Goal: Task Accomplishment & Management: Use online tool/utility

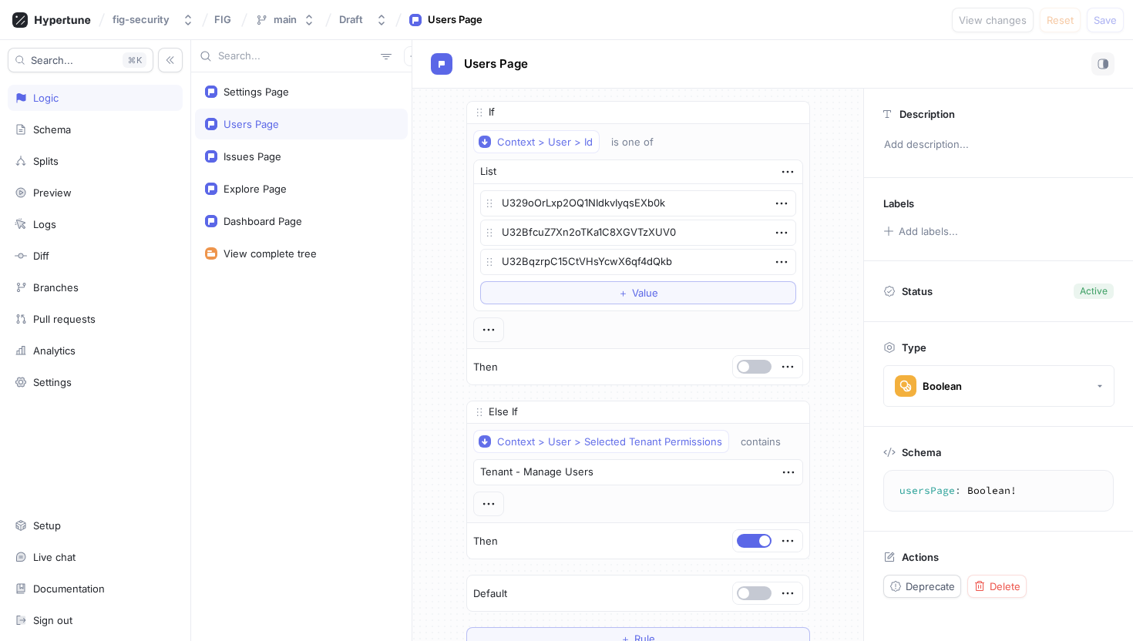
scroll to position [148, 0]
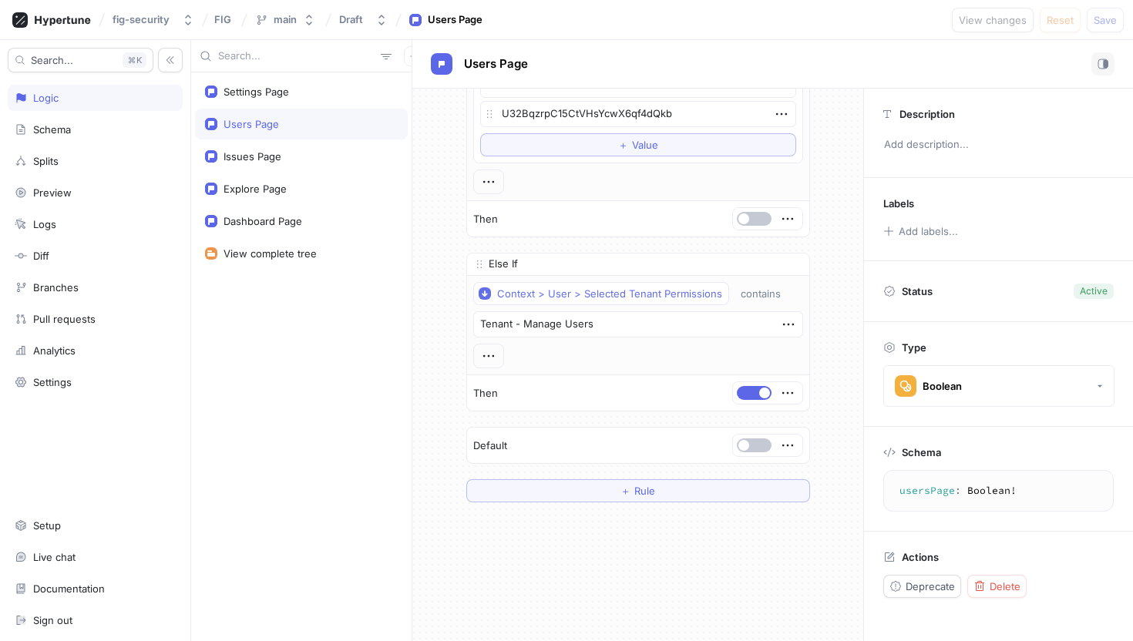
type textarea "x"
click at [379, 384] on div "Settings Page Users Page Issues Page Explore Page Dashboard Page View complete …" at bounding box center [301, 356] width 221 height 569
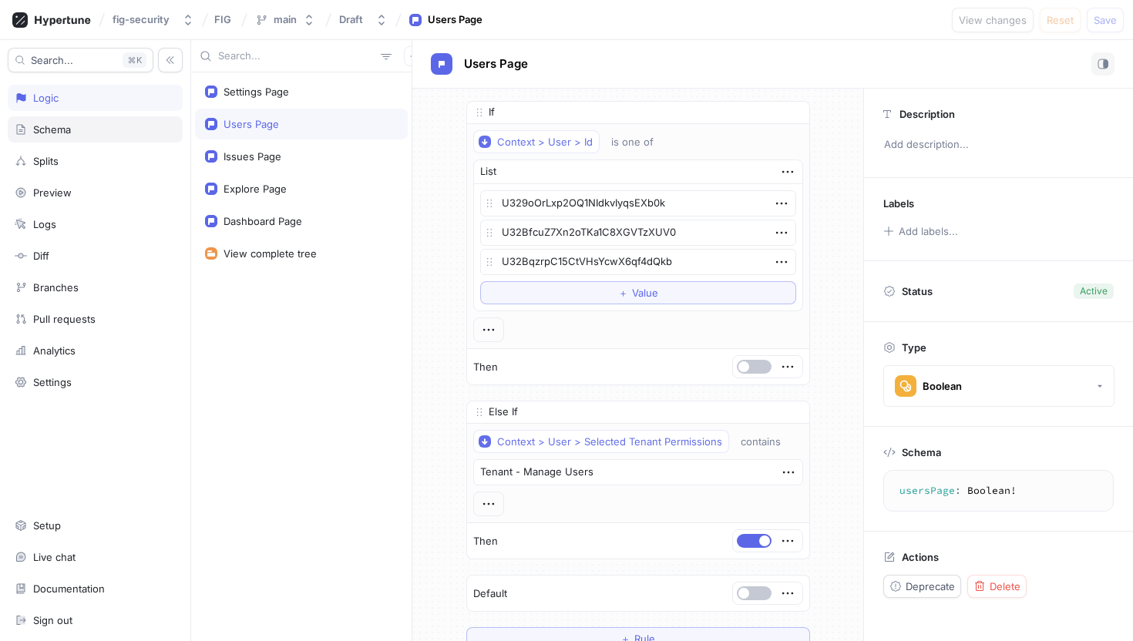
click at [66, 136] on div "Schema" at bounding box center [95, 129] width 175 height 26
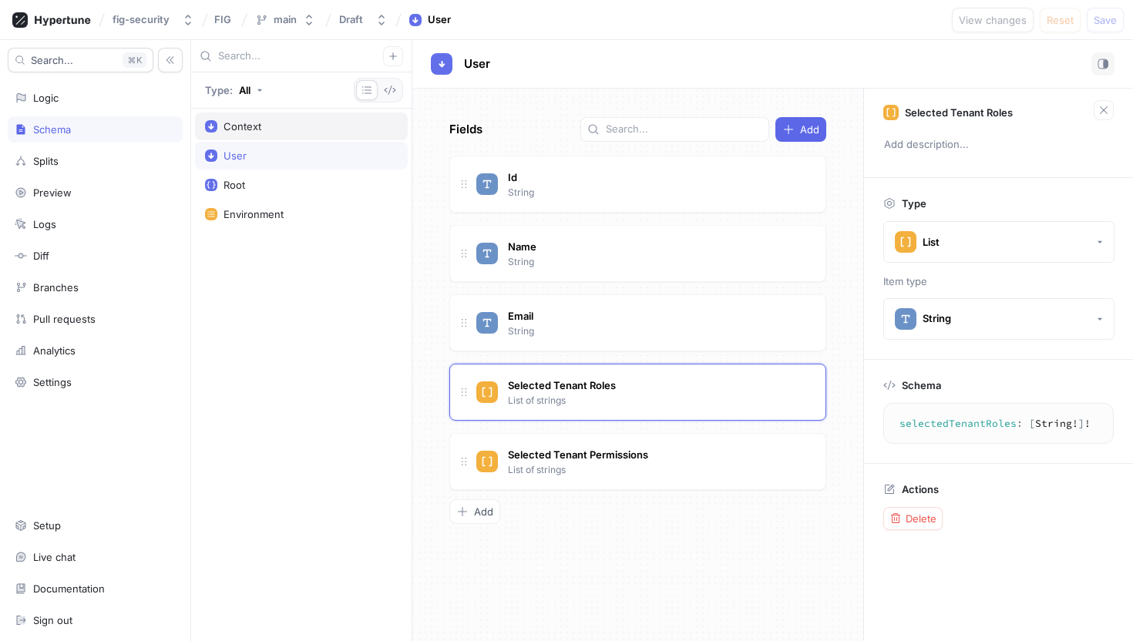
click at [267, 121] on div "Context" at bounding box center [301, 126] width 193 height 12
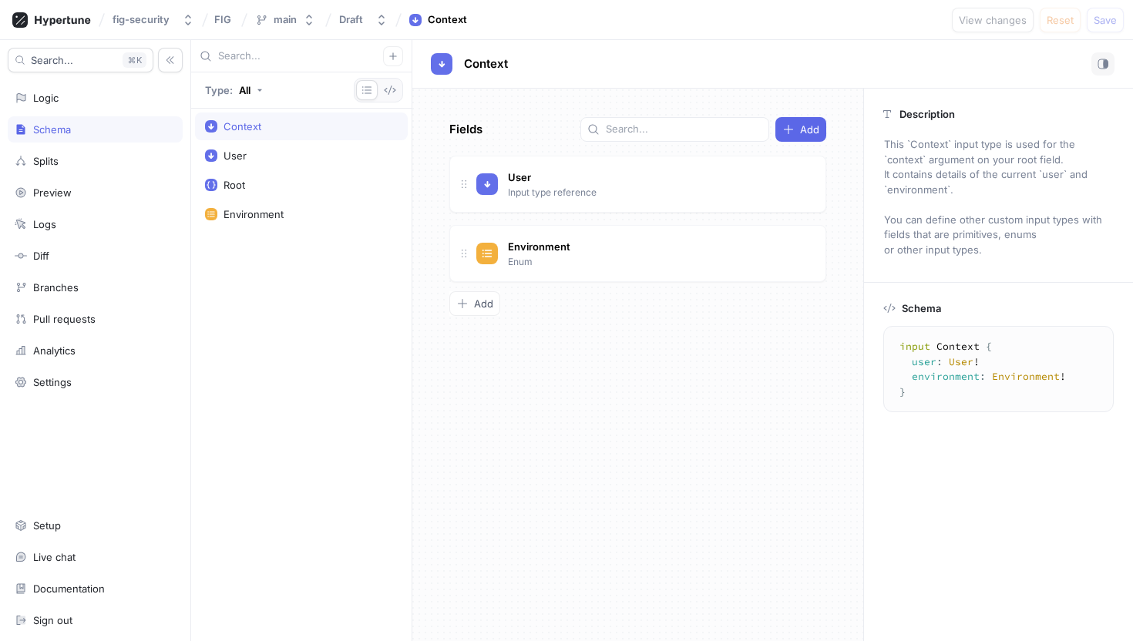
click at [89, 112] on div "Search... K Logic Schema Splits Preview Logs Diff Branches Pull requests Analyt…" at bounding box center [95, 340] width 191 height 601
click at [97, 107] on div "Logic" at bounding box center [95, 98] width 175 height 26
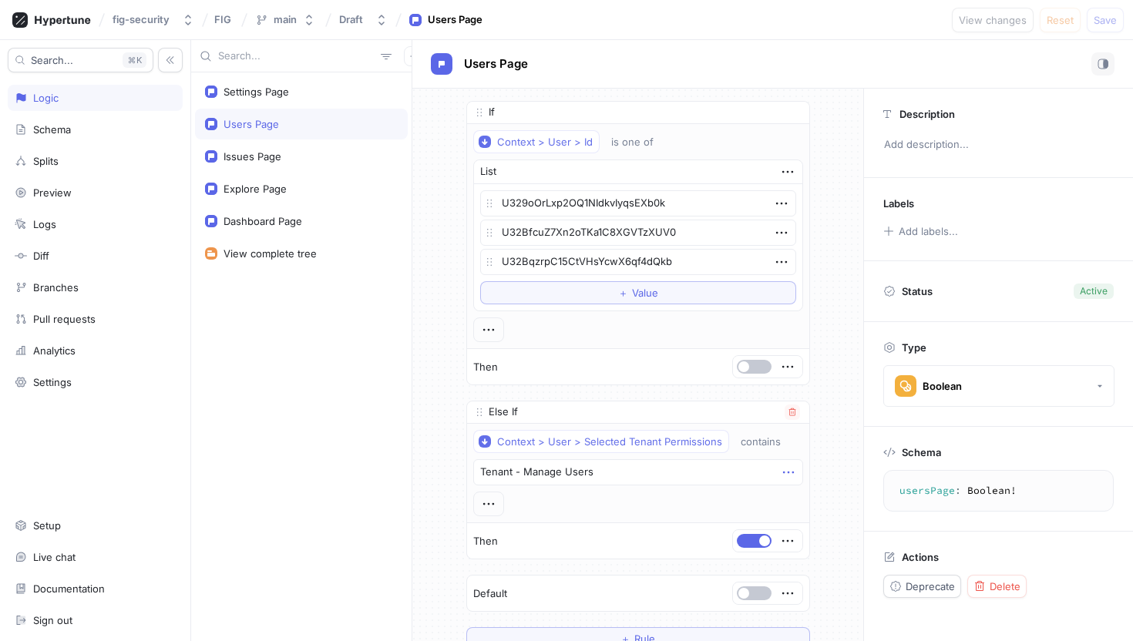
click at [780, 475] on icon "button" at bounding box center [788, 472] width 17 height 17
click at [645, 512] on div "Context > User > Selected Tenant Permissions contains Tenant - Manage Users" at bounding box center [638, 473] width 330 height 86
click at [501, 498] on div at bounding box center [488, 504] width 31 height 25
click at [495, 500] on icon "button" at bounding box center [488, 504] width 17 height 17
click at [537, 530] on div "&& AND" at bounding box center [551, 533] width 131 height 26
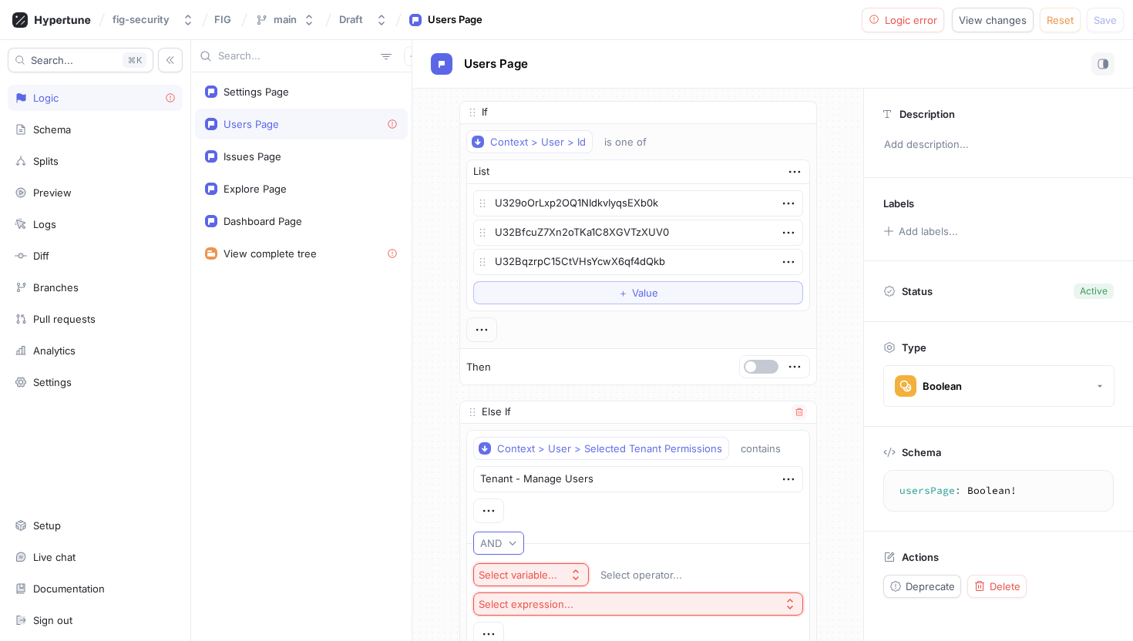
click at [503, 533] on button "AND" at bounding box center [498, 543] width 51 height 23
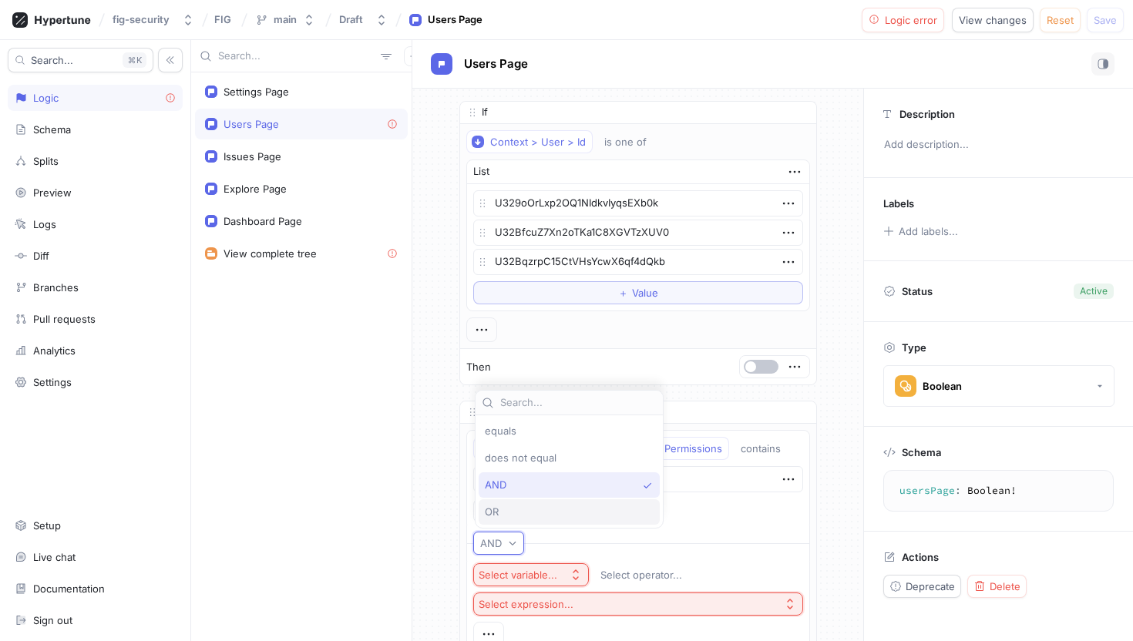
click at [508, 510] on div "OR" at bounding box center [565, 512] width 161 height 13
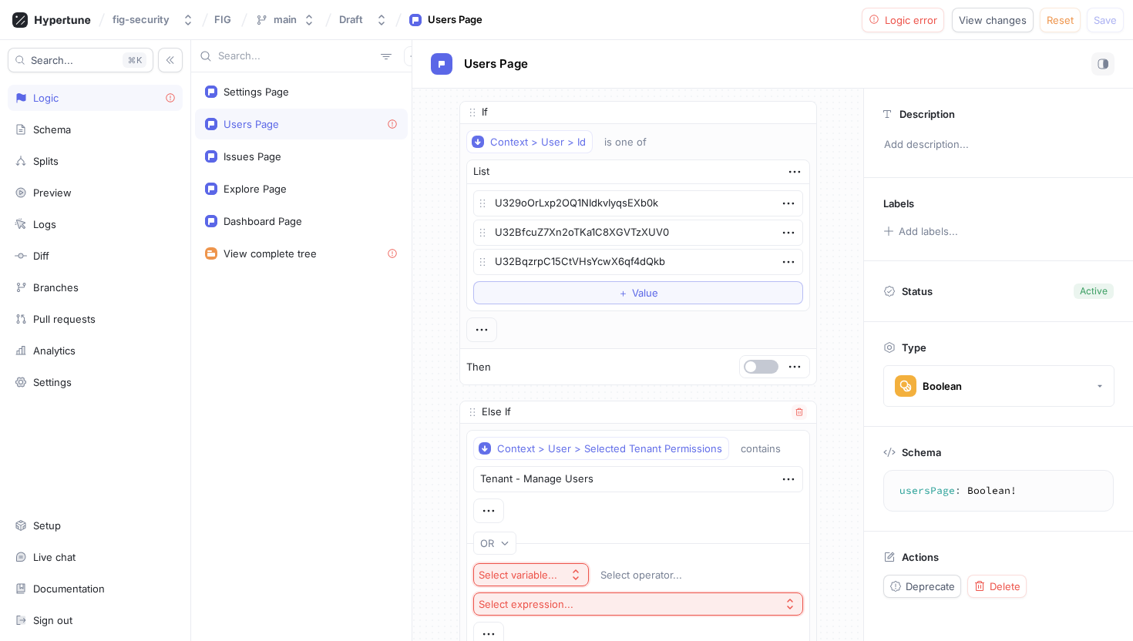
click at [547, 576] on div "Select variable..." at bounding box center [518, 575] width 79 height 13
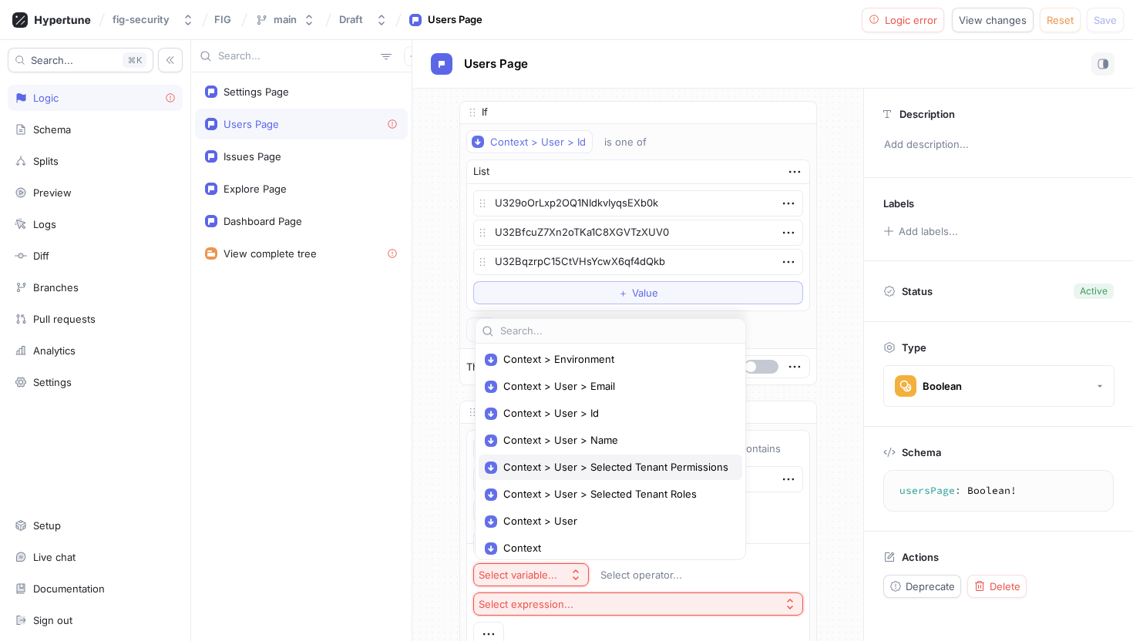
click at [554, 476] on div "Context > User > Selected Tenant Permissions" at bounding box center [611, 467] width 264 height 25
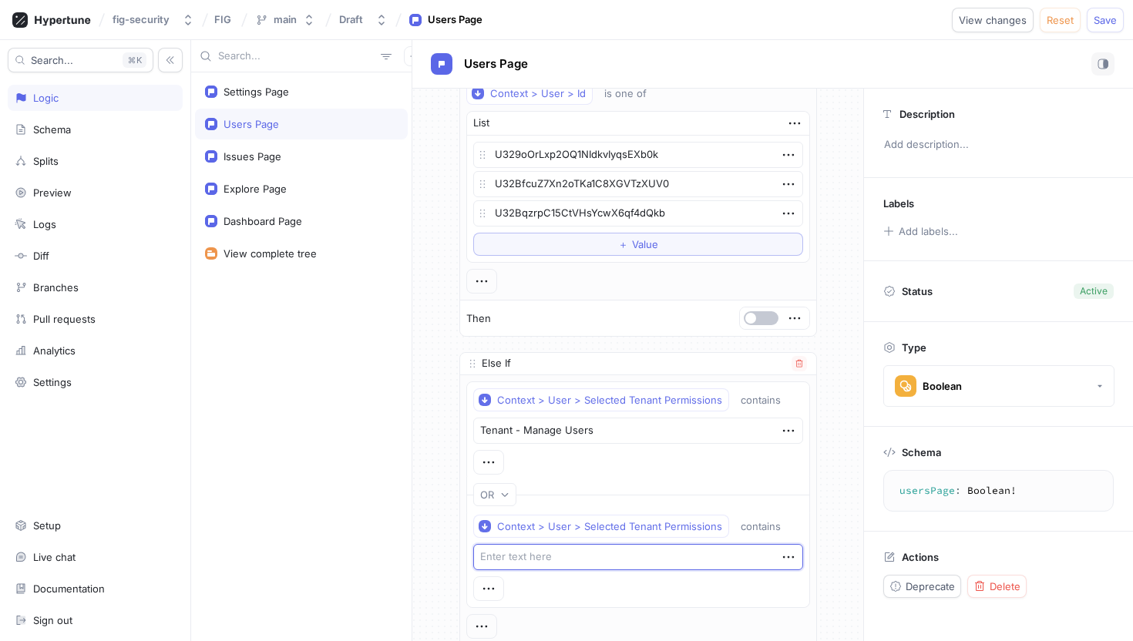
scroll to position [49, 0]
click at [781, 424] on icon "button" at bounding box center [788, 430] width 17 height 17
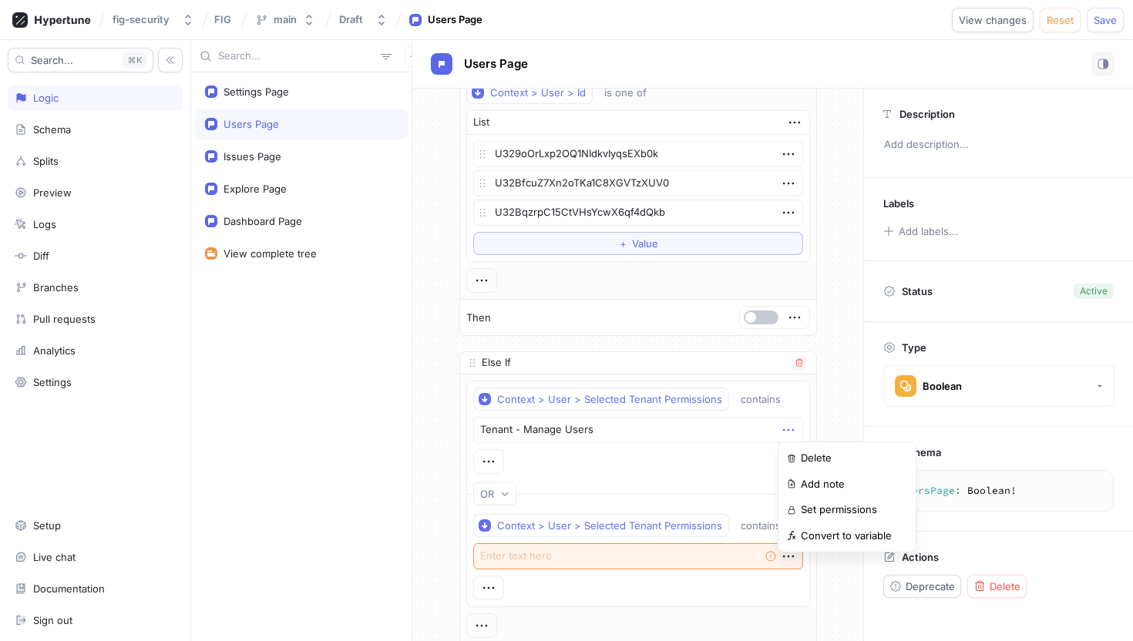
click at [781, 424] on icon "button" at bounding box center [788, 430] width 17 height 17
click at [773, 399] on div "contains" at bounding box center [761, 399] width 40 height 13
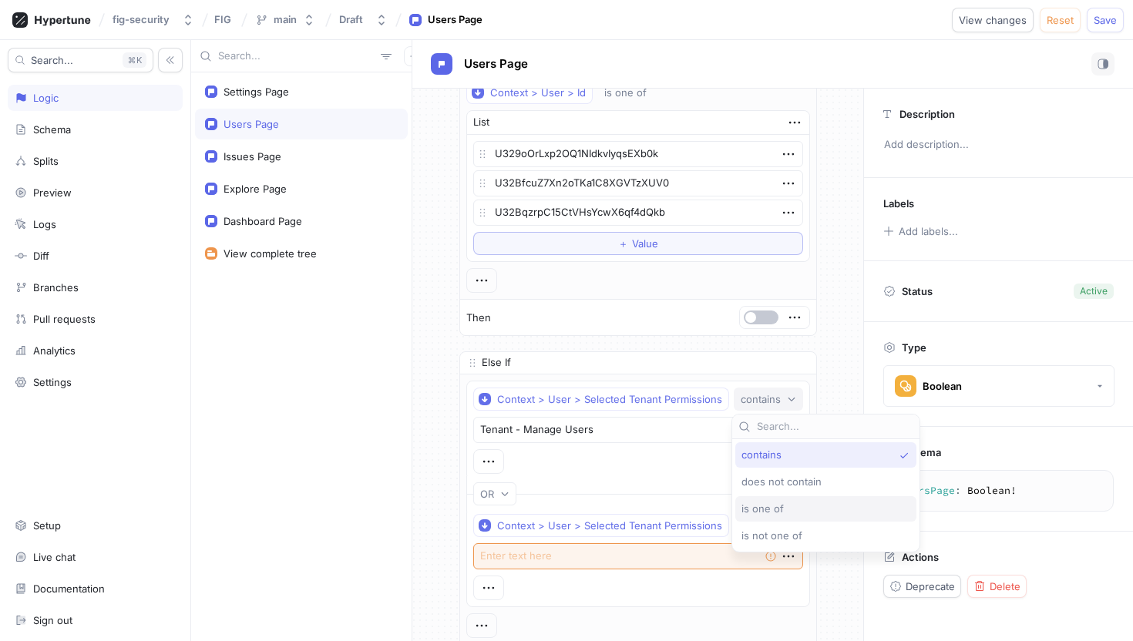
click at [795, 505] on div "is one of" at bounding box center [822, 509] width 161 height 13
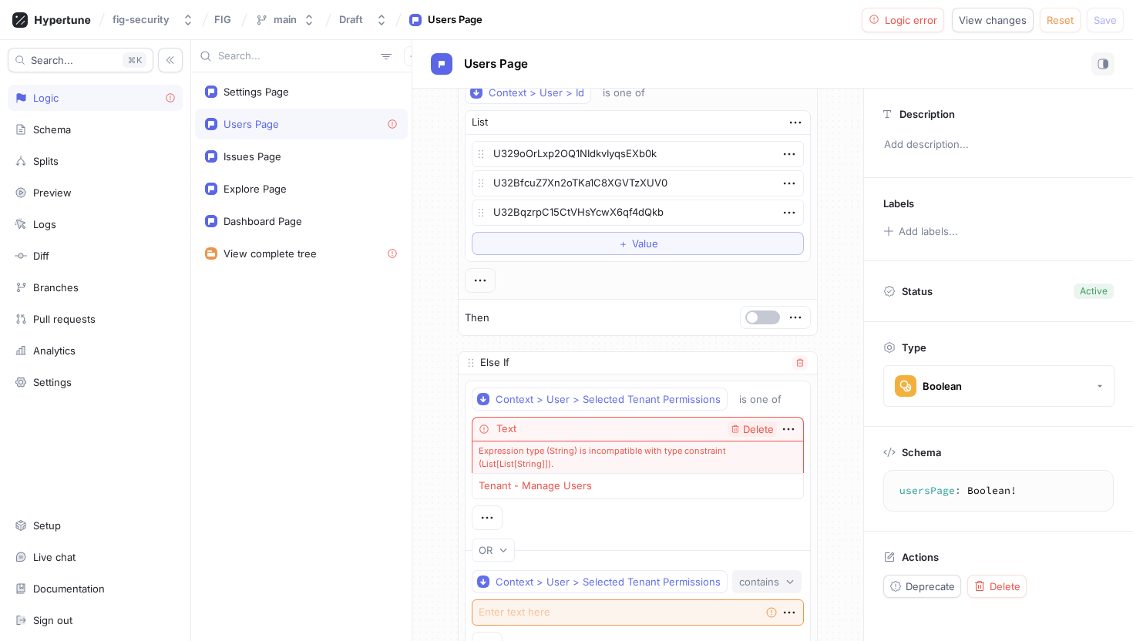
click at [786, 580] on icon "button" at bounding box center [790, 581] width 9 height 9
click at [560, 546] on div "OR" at bounding box center [638, 550] width 346 height 35
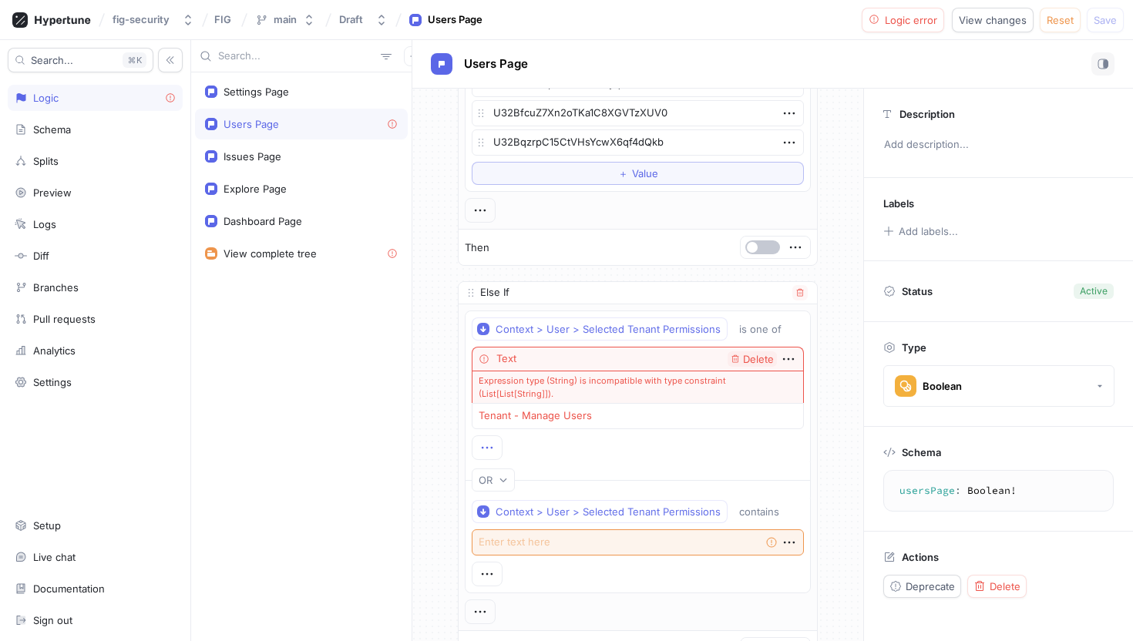
scroll to position [122, 0]
click at [507, 477] on icon "button" at bounding box center [503, 477] width 9 height 9
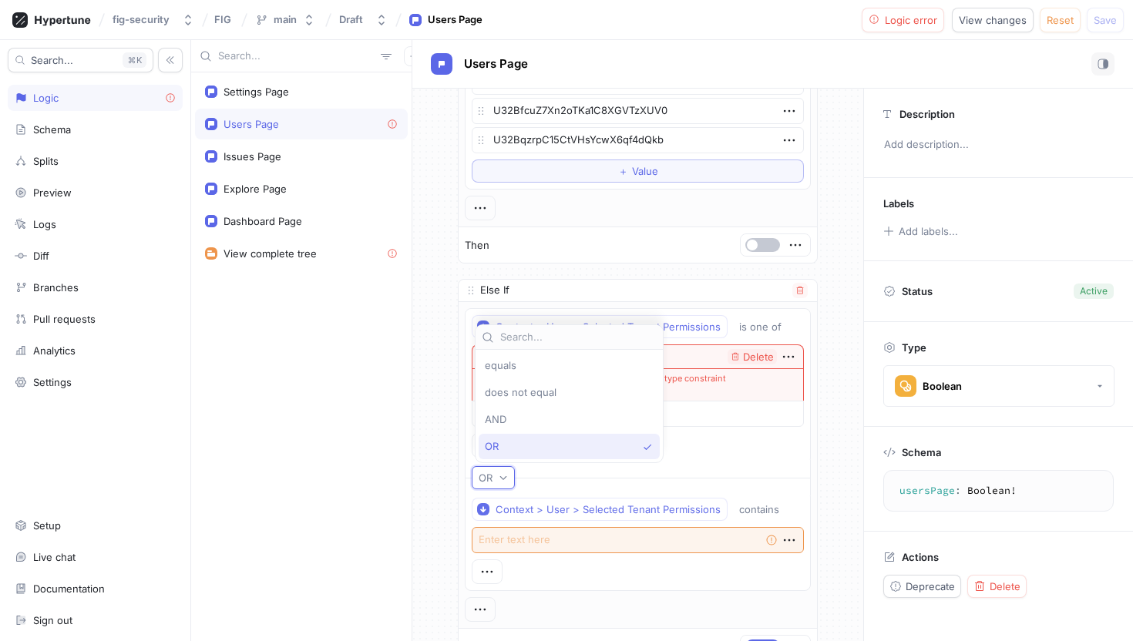
click at [507, 477] on icon "button" at bounding box center [503, 477] width 9 height 9
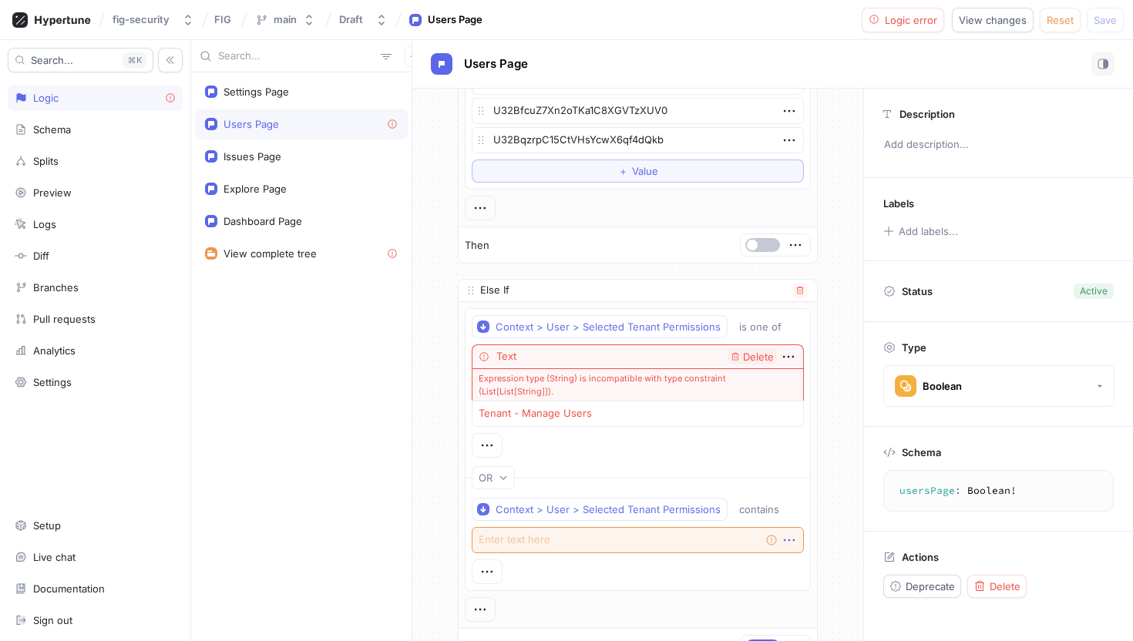
click at [781, 534] on icon "button" at bounding box center [789, 540] width 17 height 17
click at [830, 438] on p "Delete" at bounding box center [816, 440] width 31 height 15
click at [782, 511] on div "contains" at bounding box center [762, 509] width 46 height 13
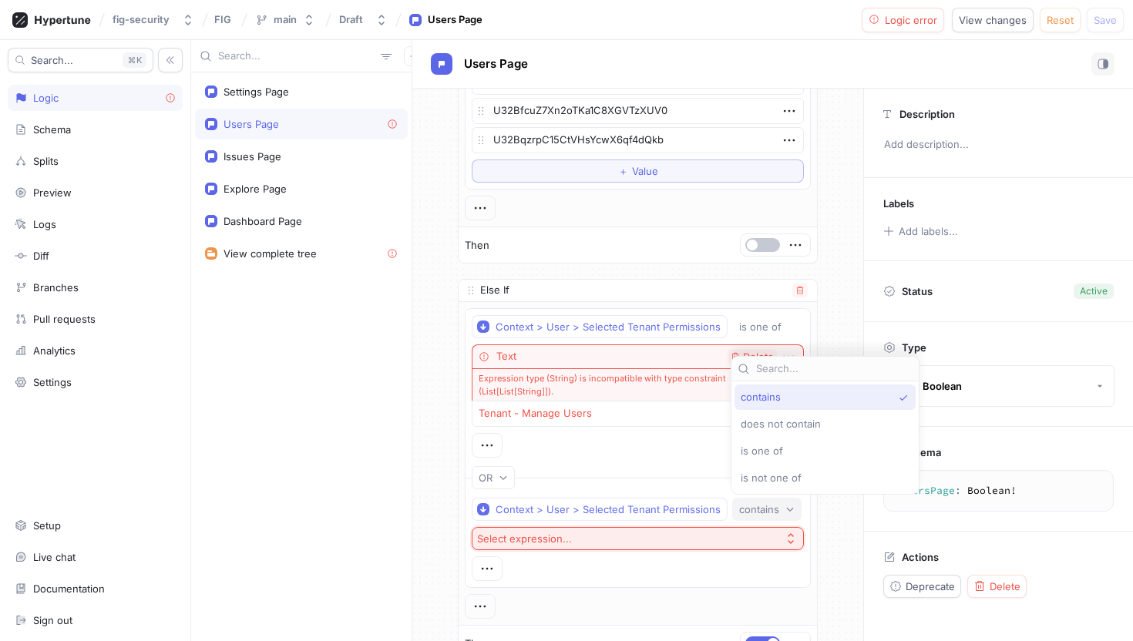
click at [698, 452] on div "Context > User > Selected Tenant Permissions is one of Text Delete Expression t…" at bounding box center [638, 386] width 332 height 143
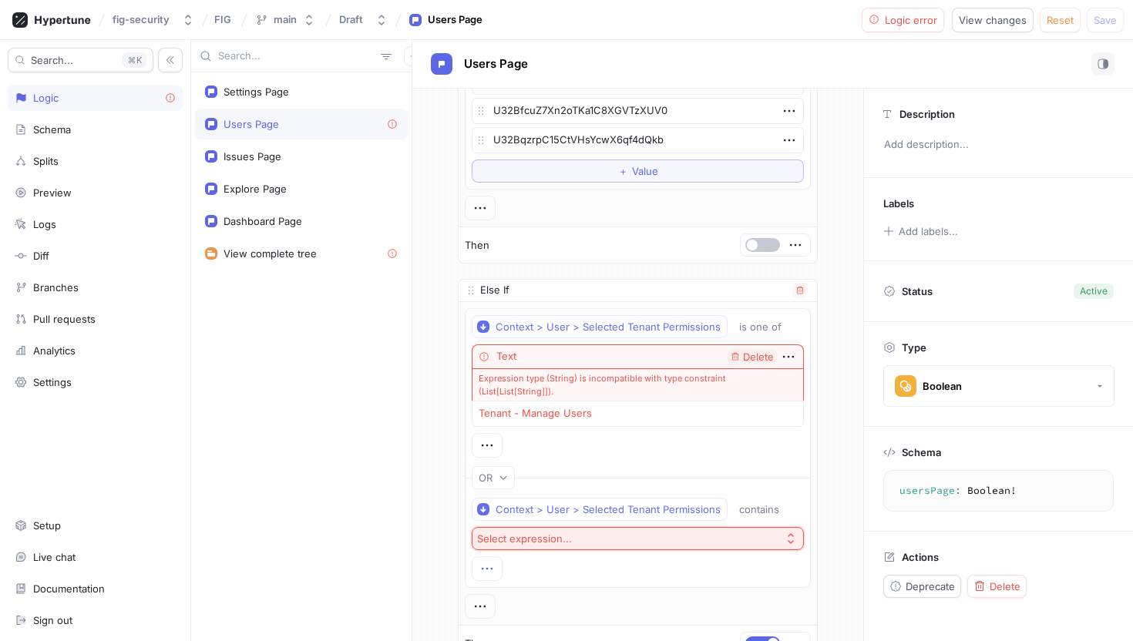
click at [486, 574] on icon "button" at bounding box center [487, 569] width 17 height 17
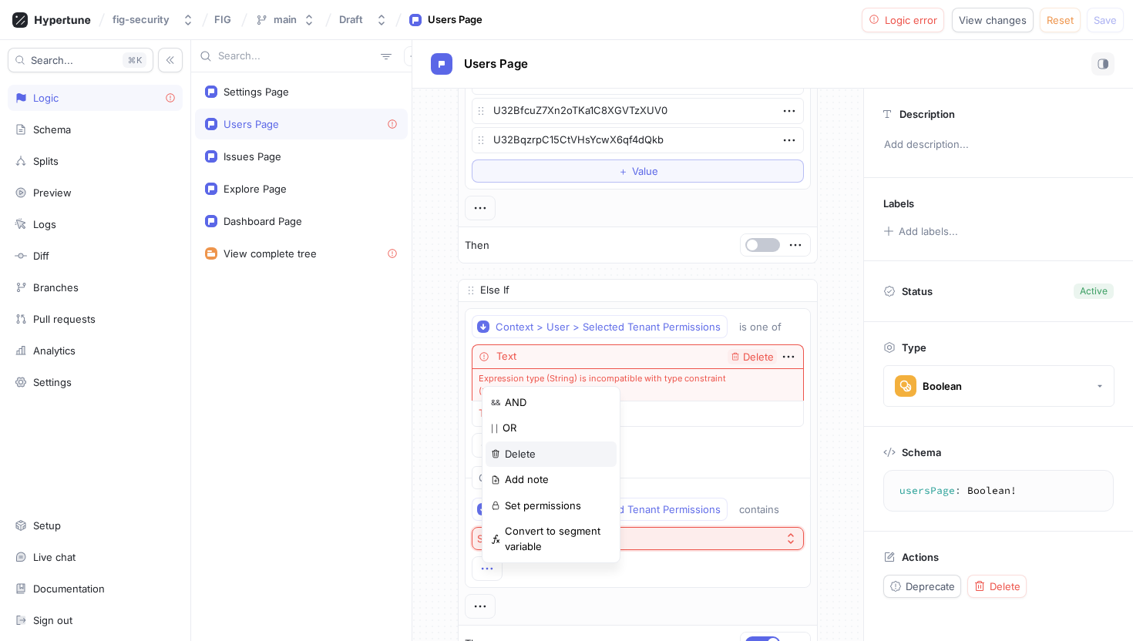
click at [536, 458] on div "Delete" at bounding box center [551, 455] width 131 height 26
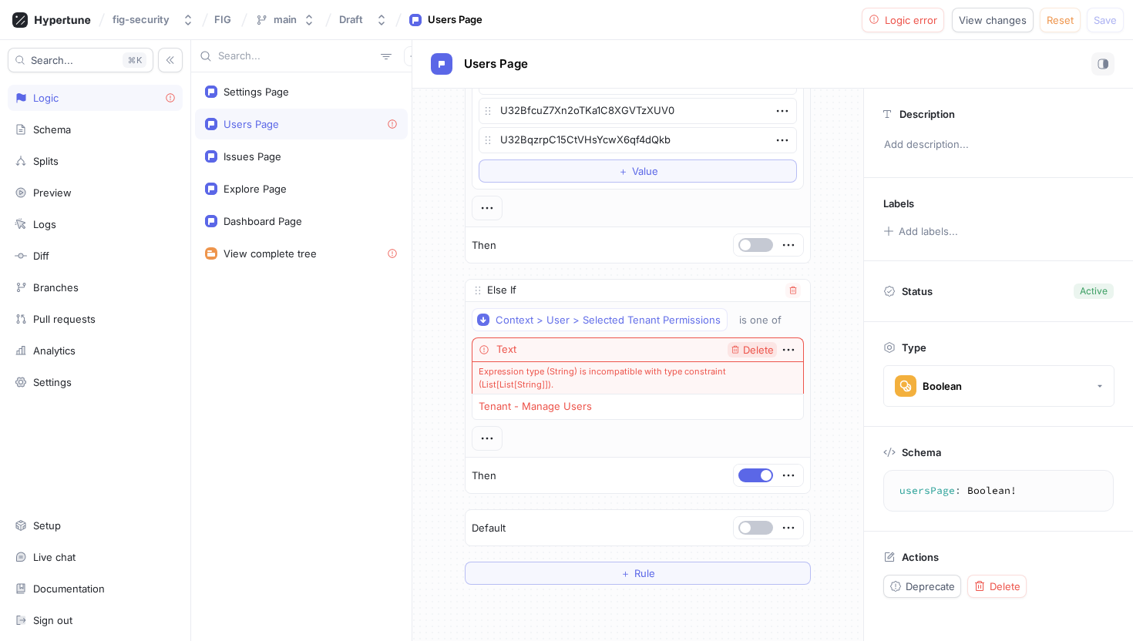
click at [756, 345] on span "Delete" at bounding box center [758, 350] width 31 height 10
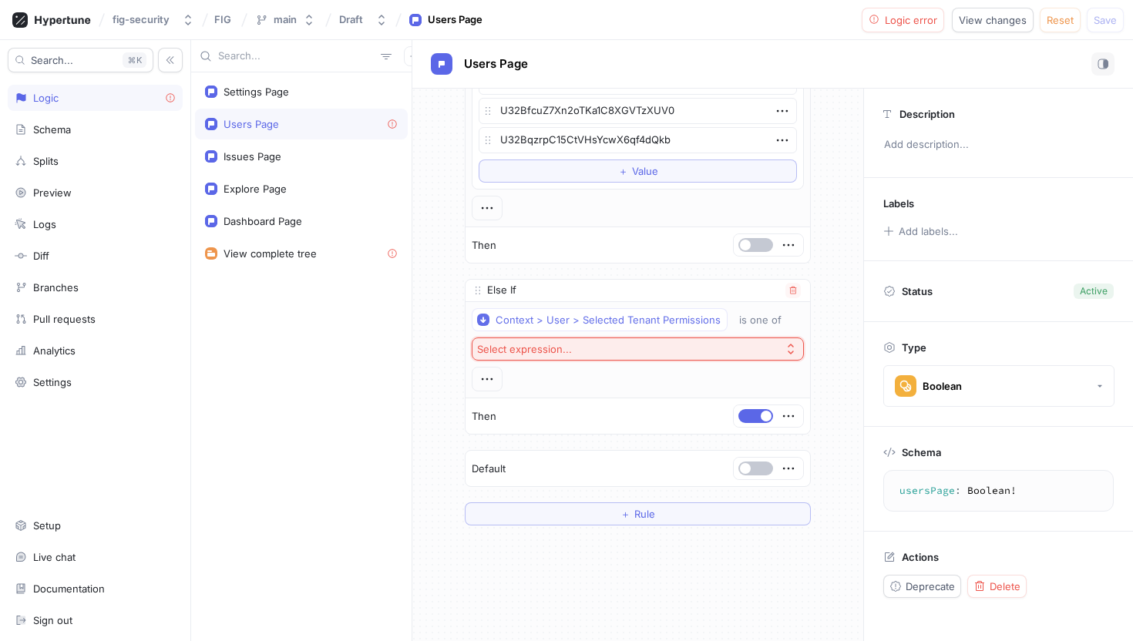
click at [756, 344] on button "Select expression..." at bounding box center [638, 349] width 332 height 23
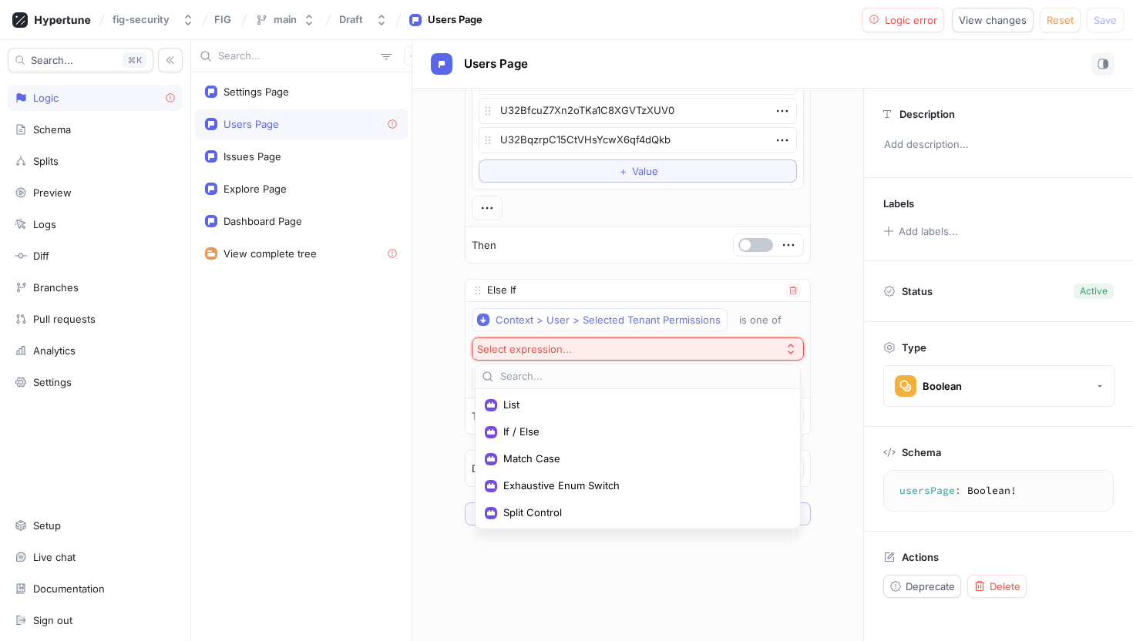
click at [648, 418] on div "List If / Else Match Case Exhaustive Enum Switch Split Control" at bounding box center [638, 458] width 318 height 133
click at [650, 412] on div "List" at bounding box center [638, 404] width 318 height 25
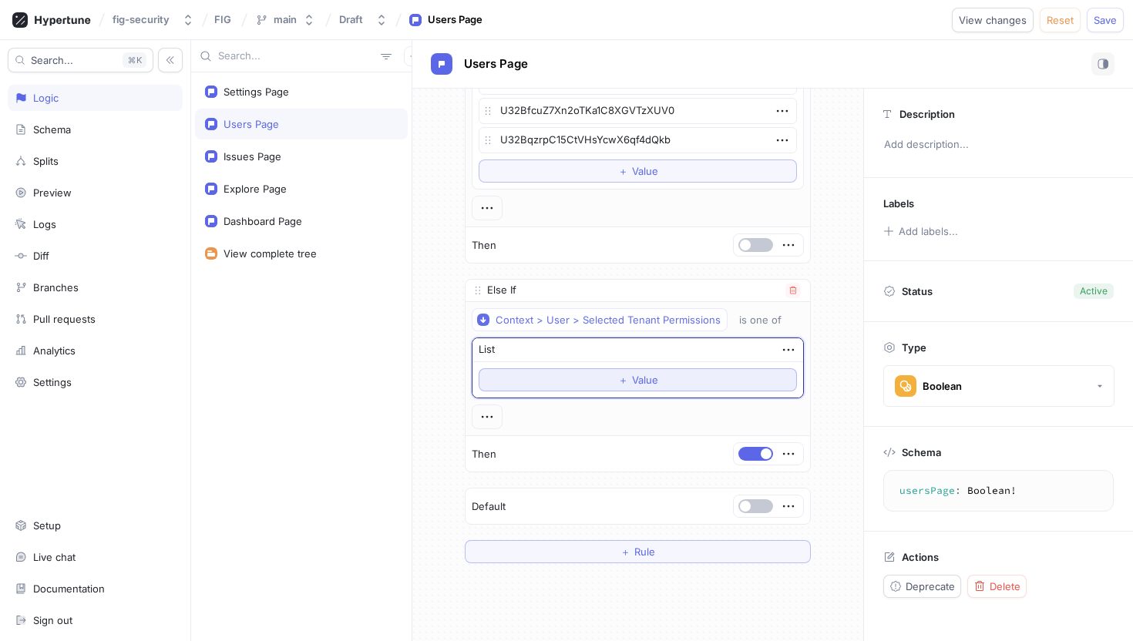
click at [678, 382] on button "＋ Value" at bounding box center [638, 380] width 318 height 23
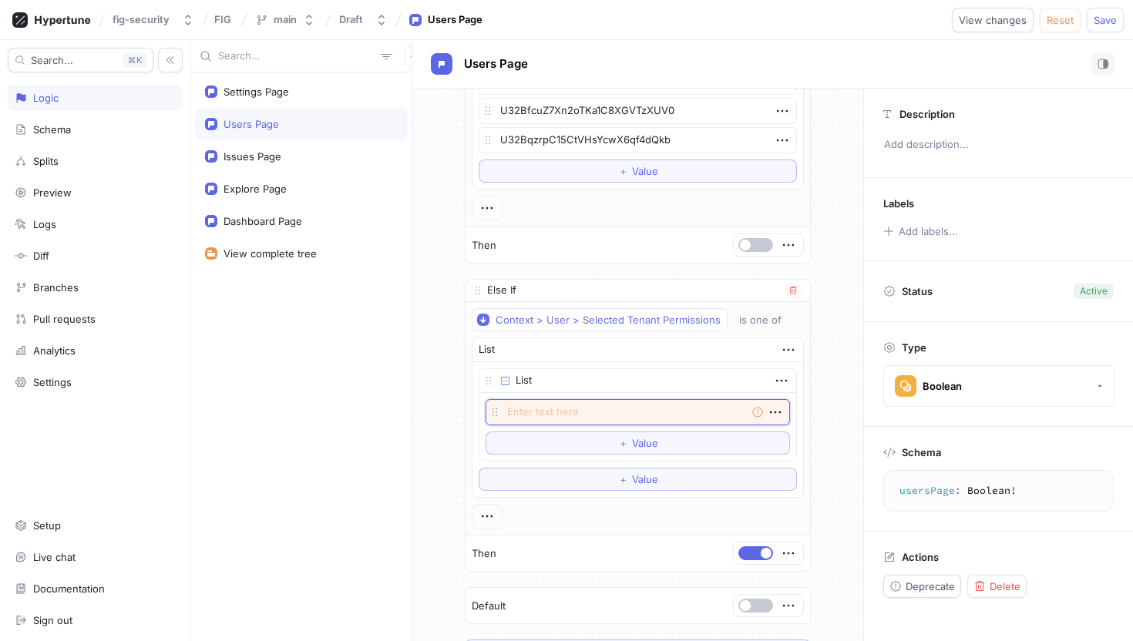
click at [652, 406] on textarea at bounding box center [638, 412] width 305 height 26
click at [639, 451] on button "＋ Value" at bounding box center [638, 443] width 305 height 23
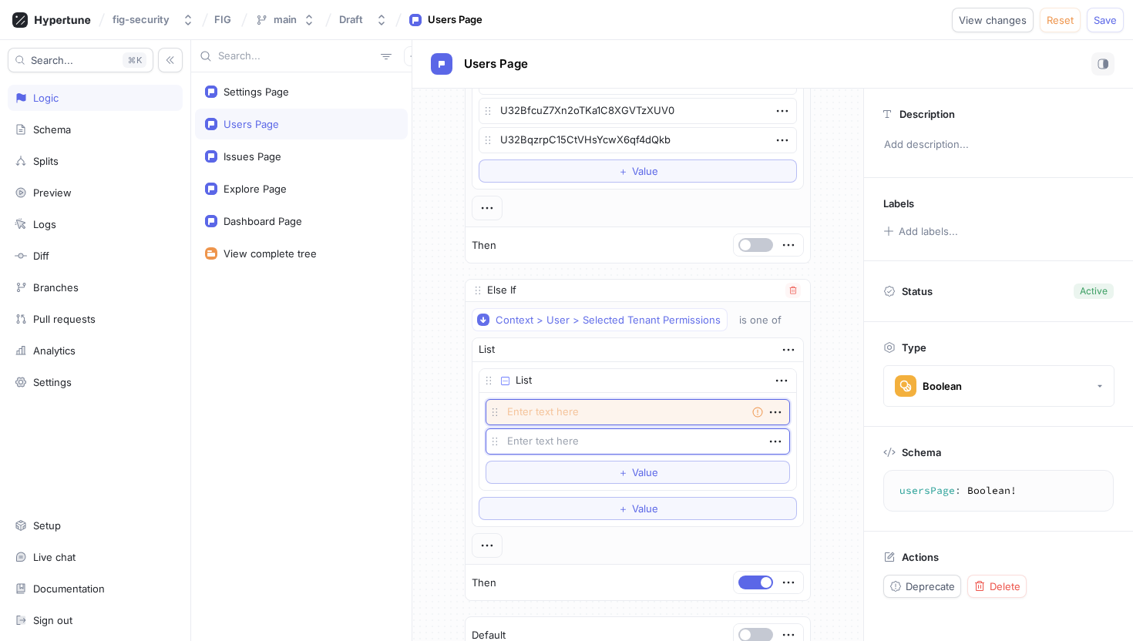
click at [648, 420] on textarea at bounding box center [638, 412] width 305 height 26
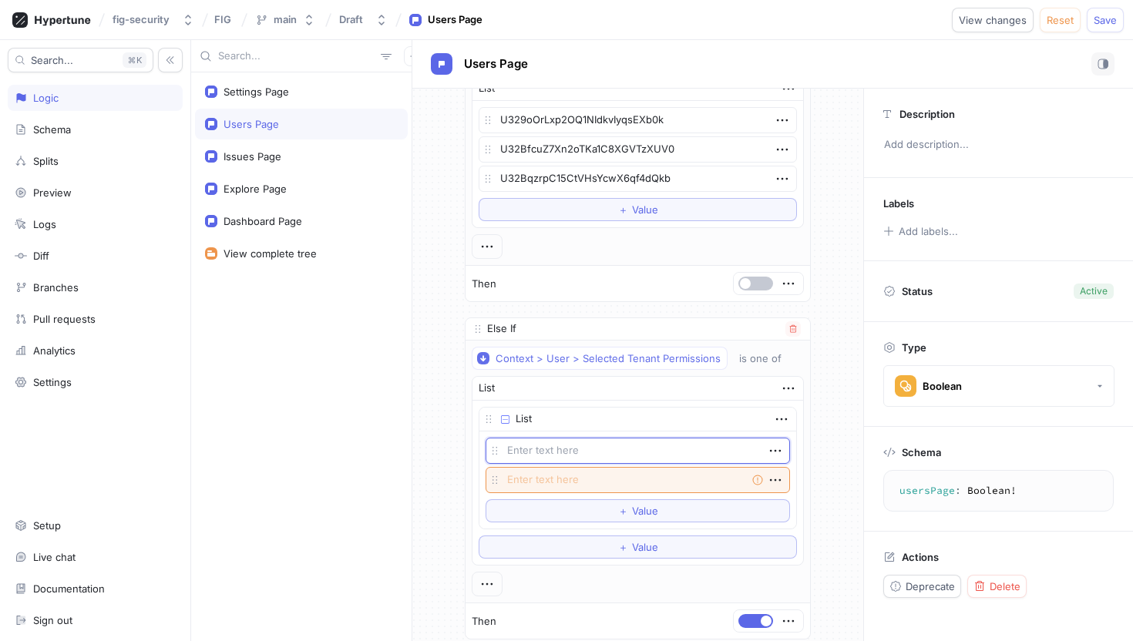
scroll to position [106, 0]
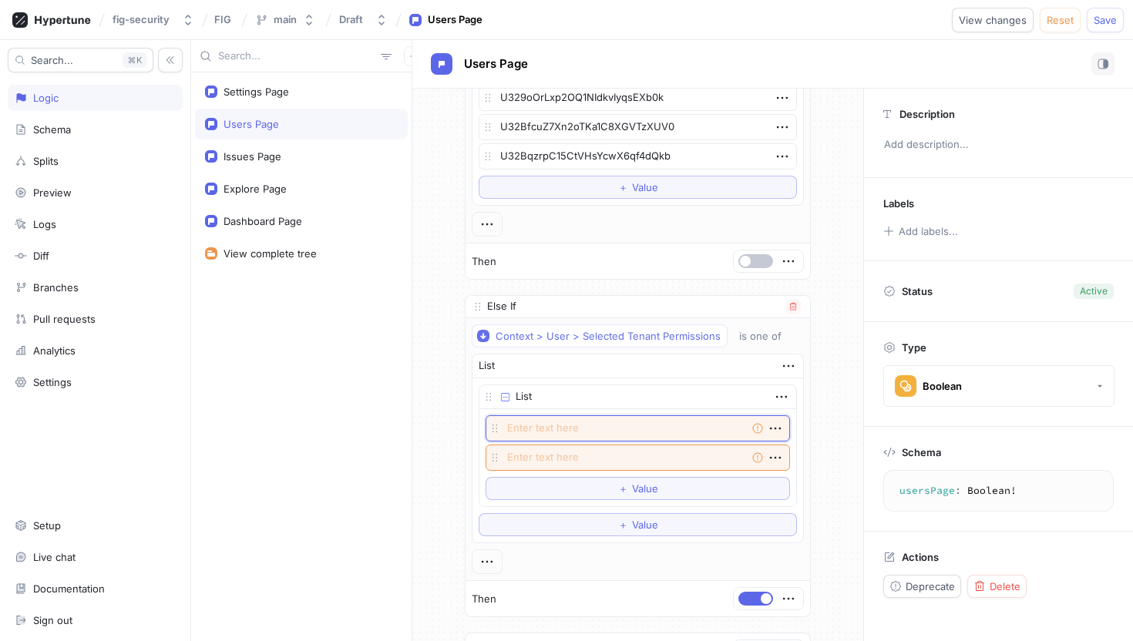
paste textarea "Impersonate"
type textarea "x"
type textarea "Impersonate"
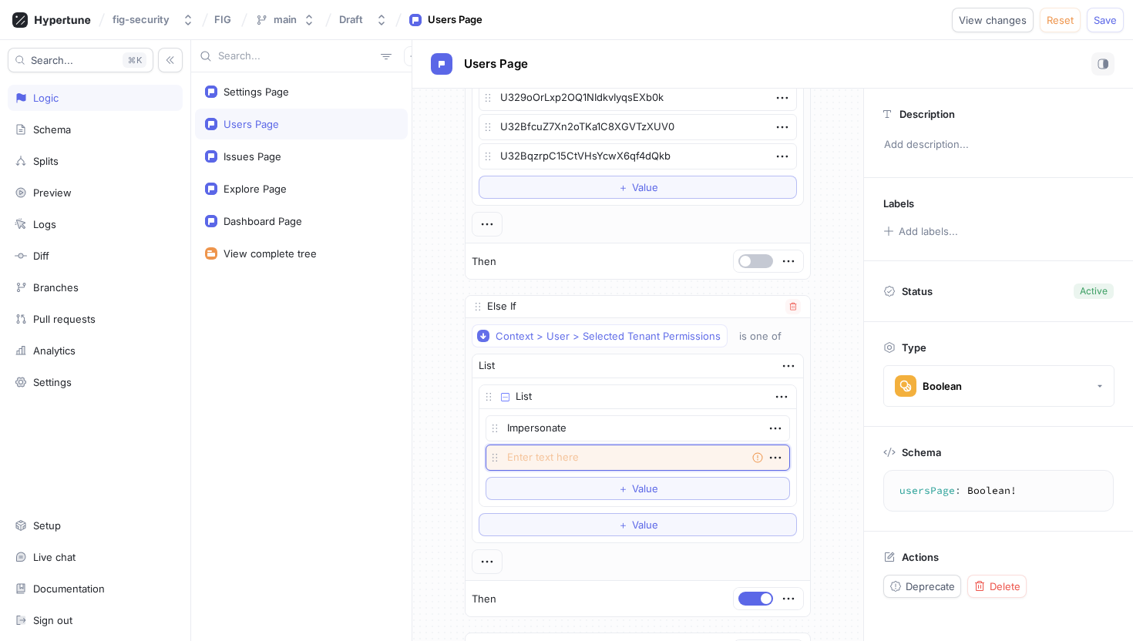
click at [561, 460] on textarea at bounding box center [638, 458] width 305 height 26
paste textarea "Tenant - Manage Users"
type textarea "x"
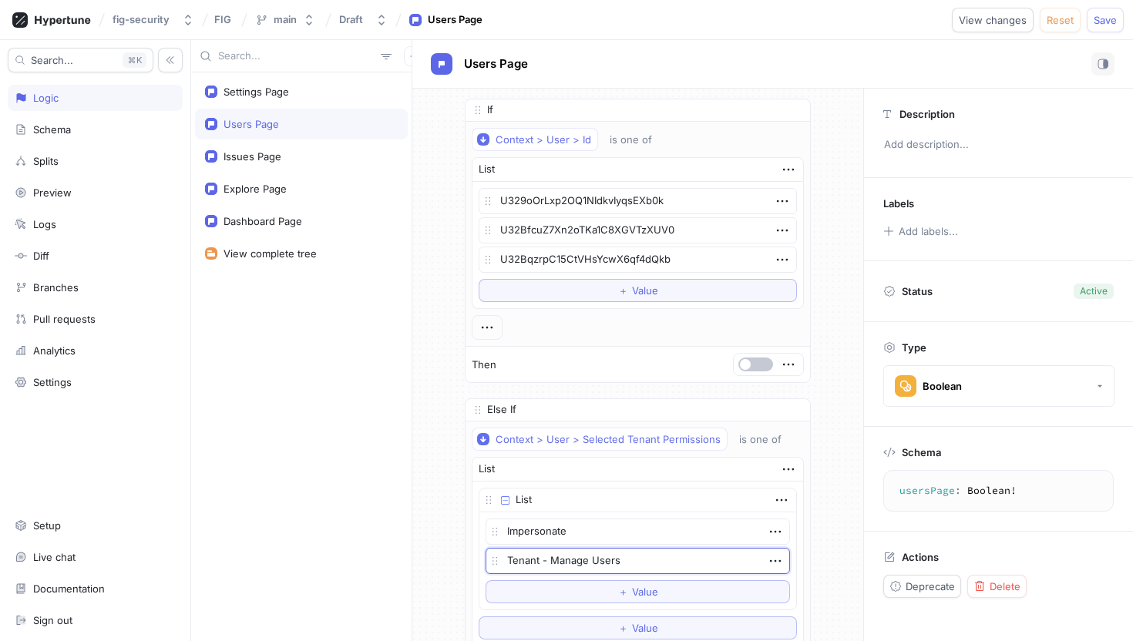
scroll to position [0, 0]
type textarea "Tenant - Manage Users"
click at [1105, 11] on button "Save" at bounding box center [1105, 20] width 37 height 25
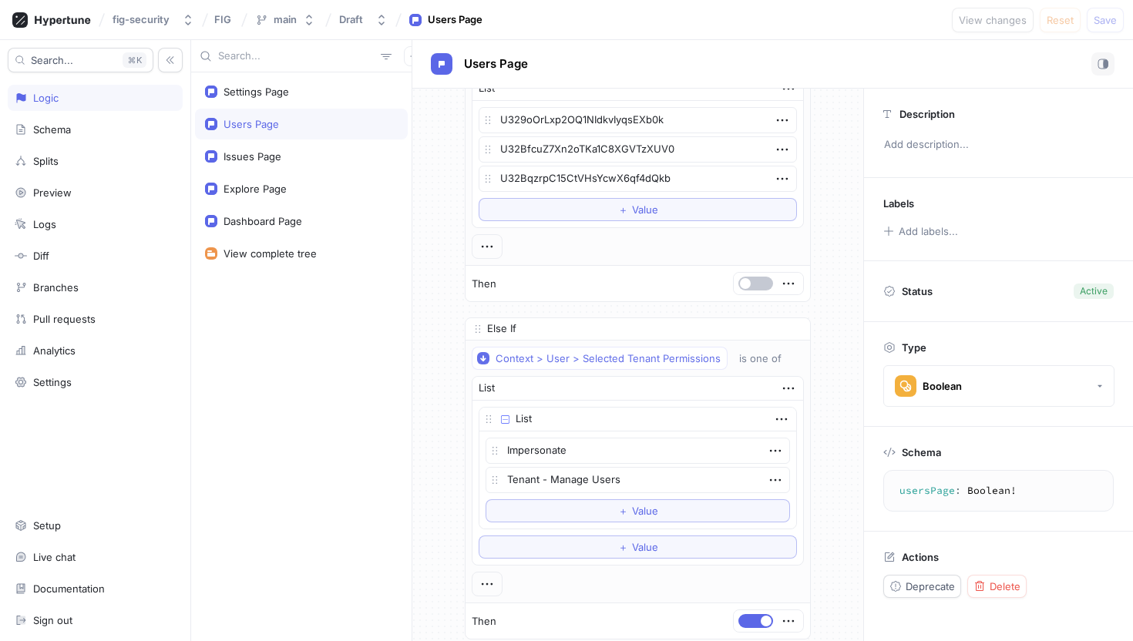
scroll to position [85, 0]
click at [767, 363] on div "is one of" at bounding box center [760, 357] width 42 height 13
click at [780, 471] on span "is one of" at bounding box center [762, 466] width 42 height 13
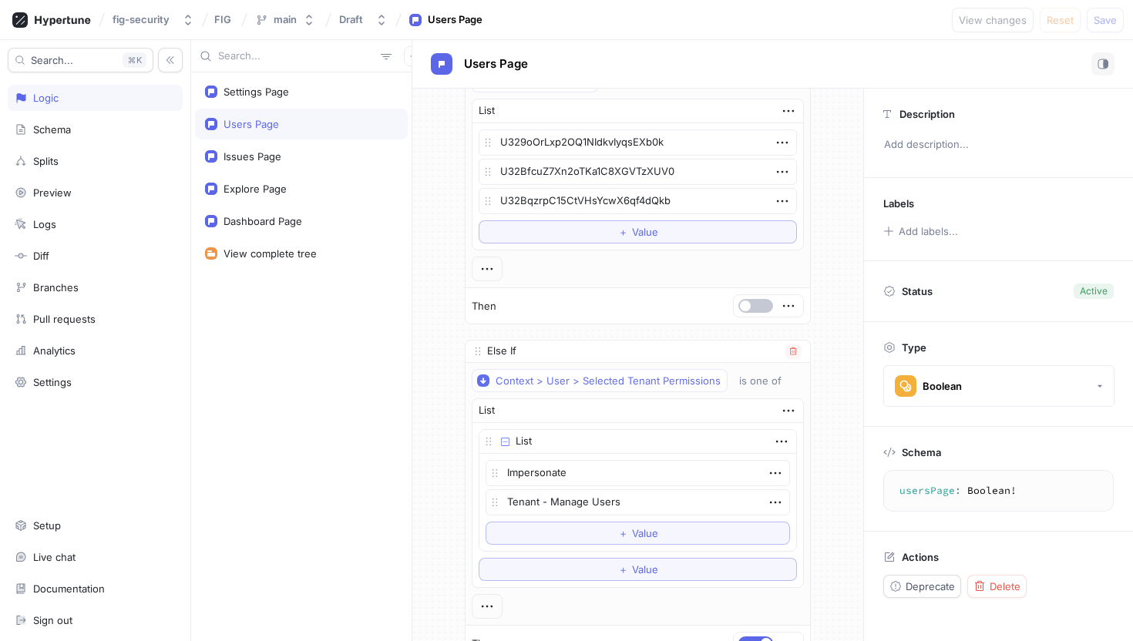
scroll to position [62, 0]
drag, startPoint x: 492, startPoint y: 502, endPoint x: 493, endPoint y: 475, distance: 27.0
click at [493, 475] on icon at bounding box center [495, 474] width 12 height 12
click at [1095, 22] on span "Save" at bounding box center [1105, 19] width 23 height 9
click at [762, 376] on div "is one of" at bounding box center [760, 379] width 42 height 13
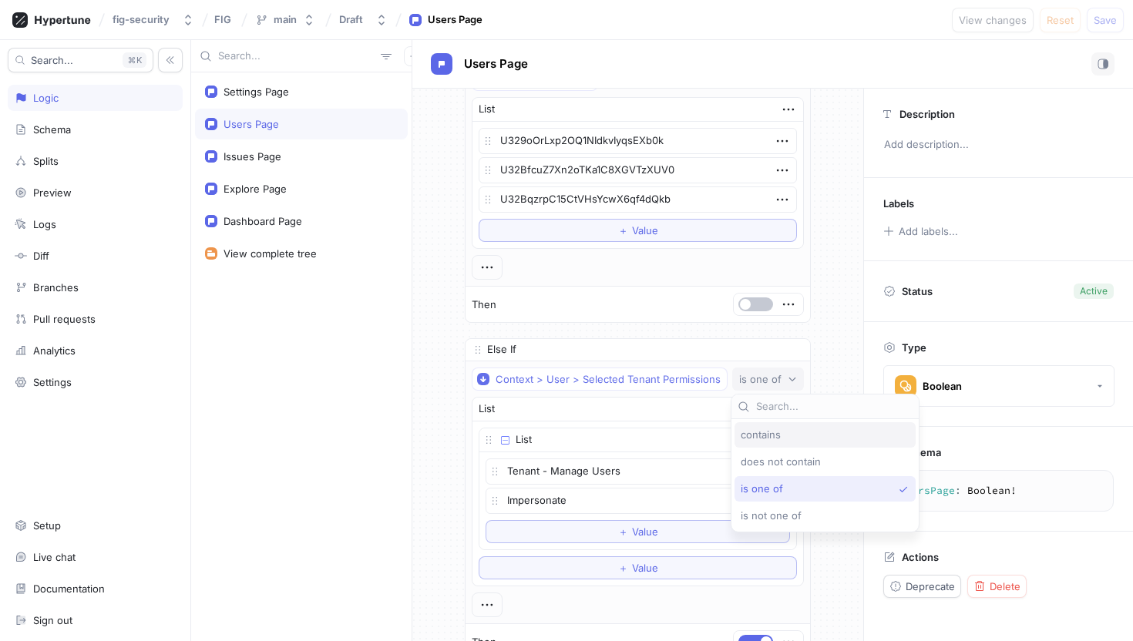
click at [786, 441] on div "contains" at bounding box center [821, 435] width 161 height 13
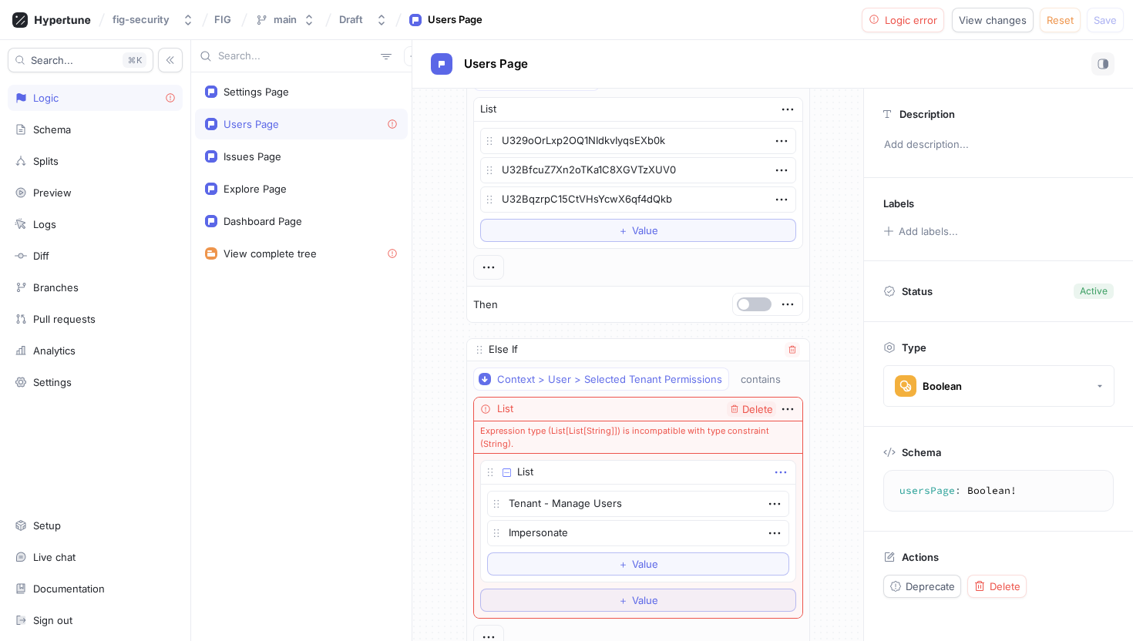
click at [779, 477] on icon "button" at bounding box center [781, 472] width 17 height 17
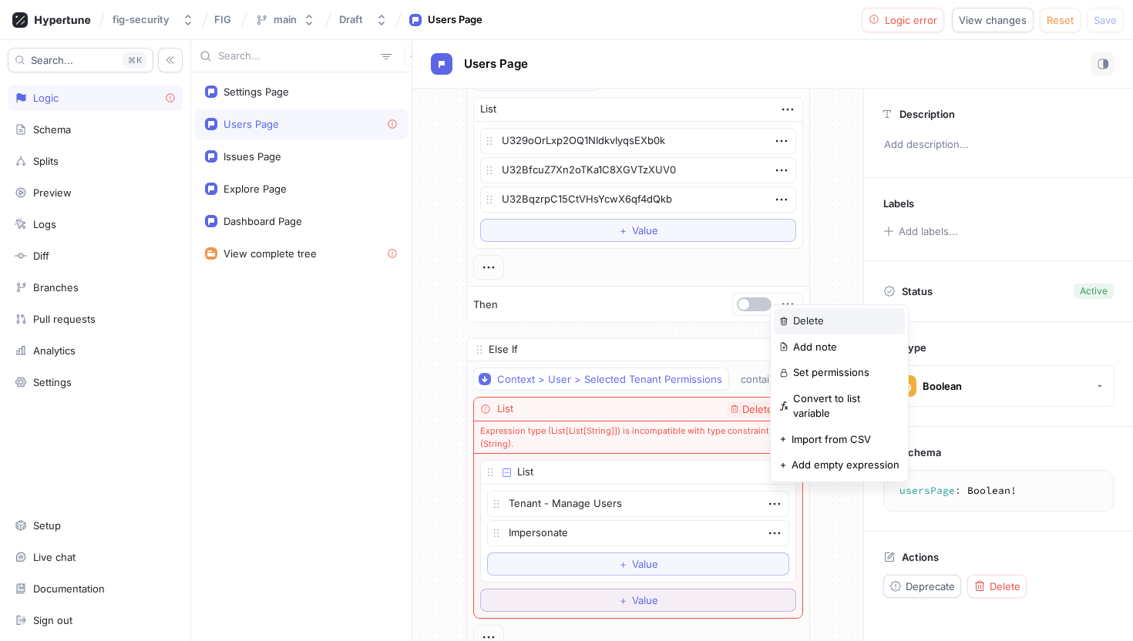
click at [810, 323] on p "Delete" at bounding box center [808, 321] width 31 height 15
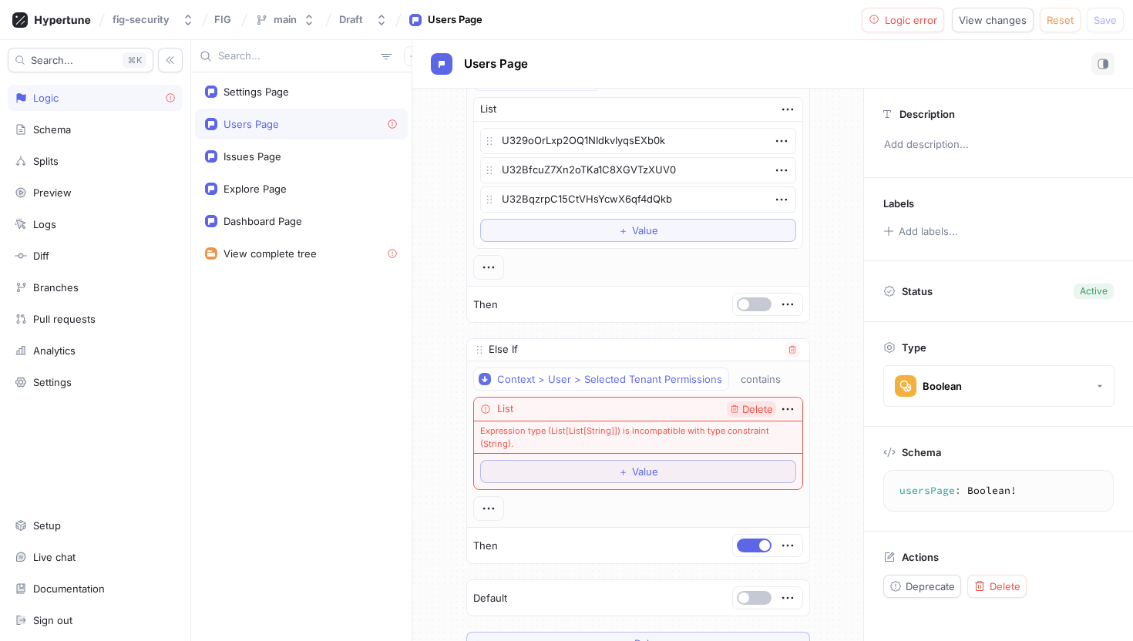
click at [754, 410] on span "Delete" at bounding box center [757, 410] width 31 height 10
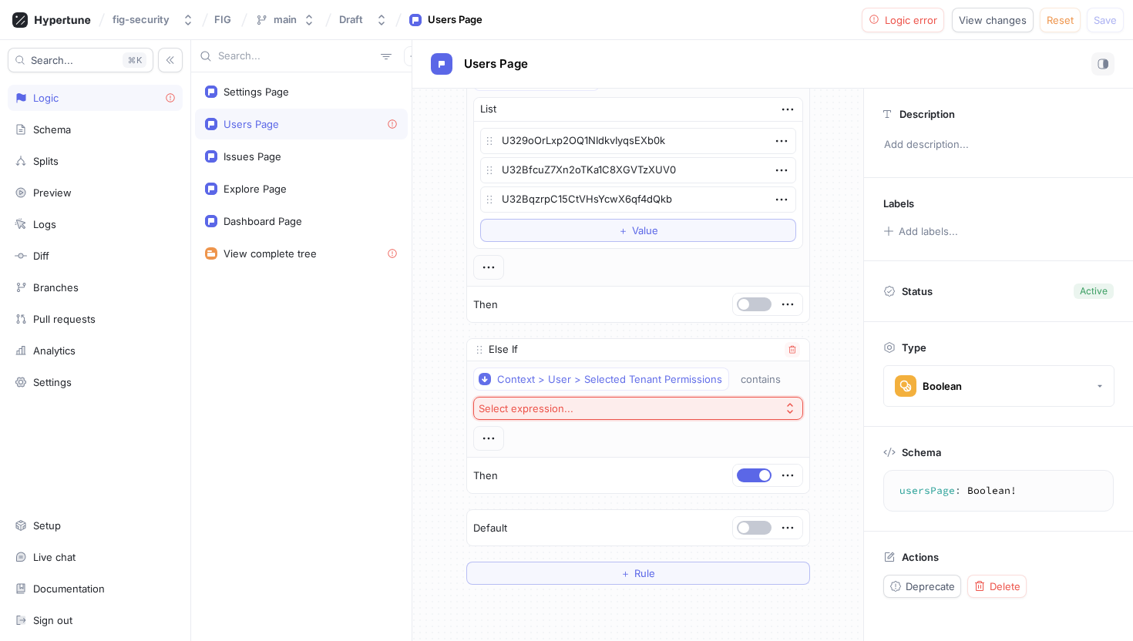
click at [755, 410] on button "Select expression..." at bounding box center [638, 408] width 330 height 23
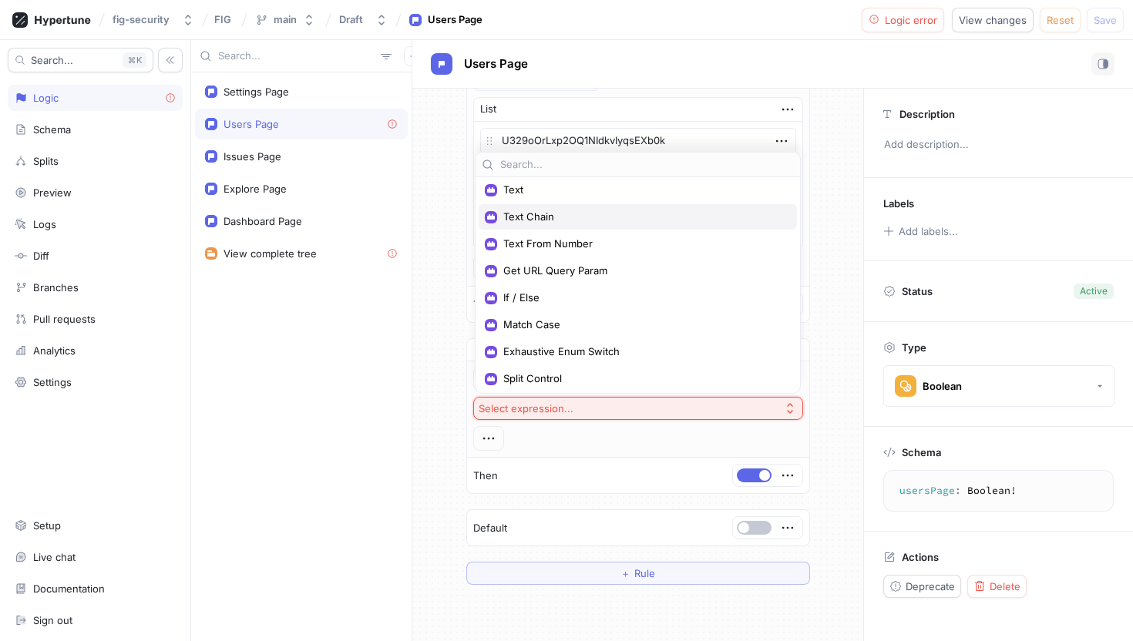
scroll to position [127, 0]
click at [607, 315] on div "Match Case" at bounding box center [638, 323] width 318 height 25
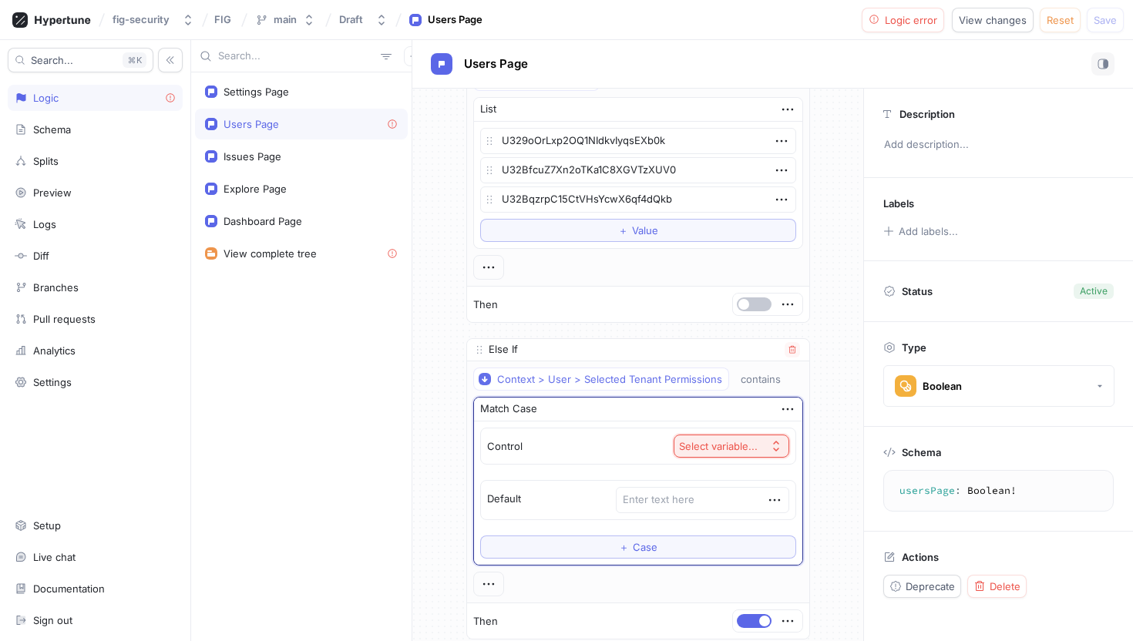
click at [709, 447] on div "Select variable..." at bounding box center [718, 446] width 79 height 13
click at [556, 425] on div "Control Select variable... Default ＋ Case" at bounding box center [638, 493] width 328 height 143
click at [785, 414] on icon "button" at bounding box center [787, 409] width 17 height 17
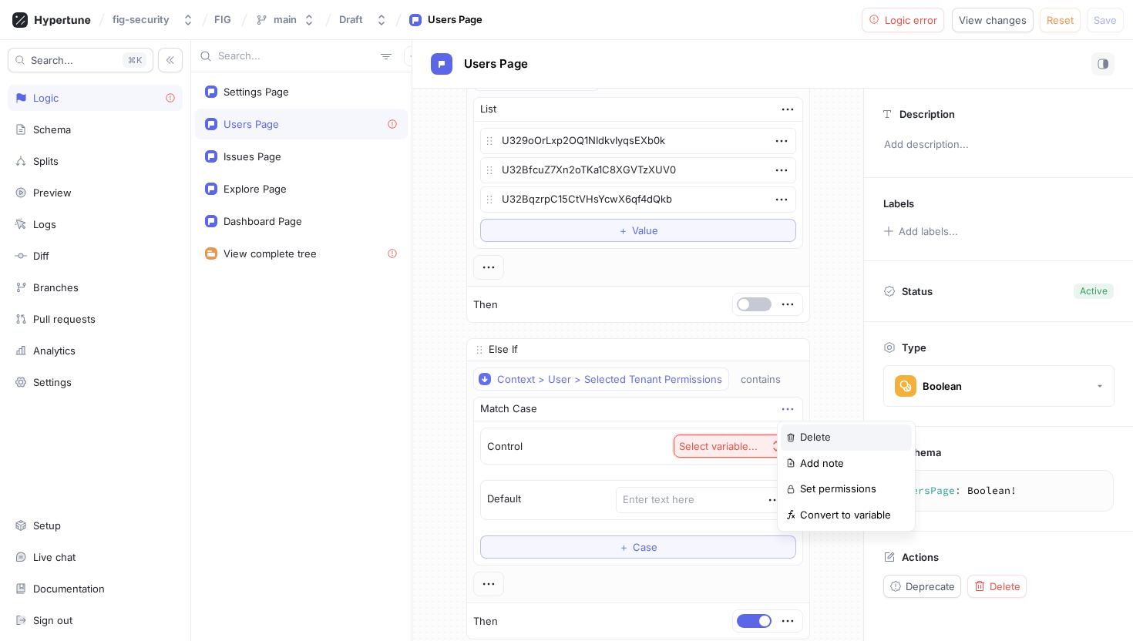
click at [829, 439] on p "Delete" at bounding box center [815, 437] width 31 height 15
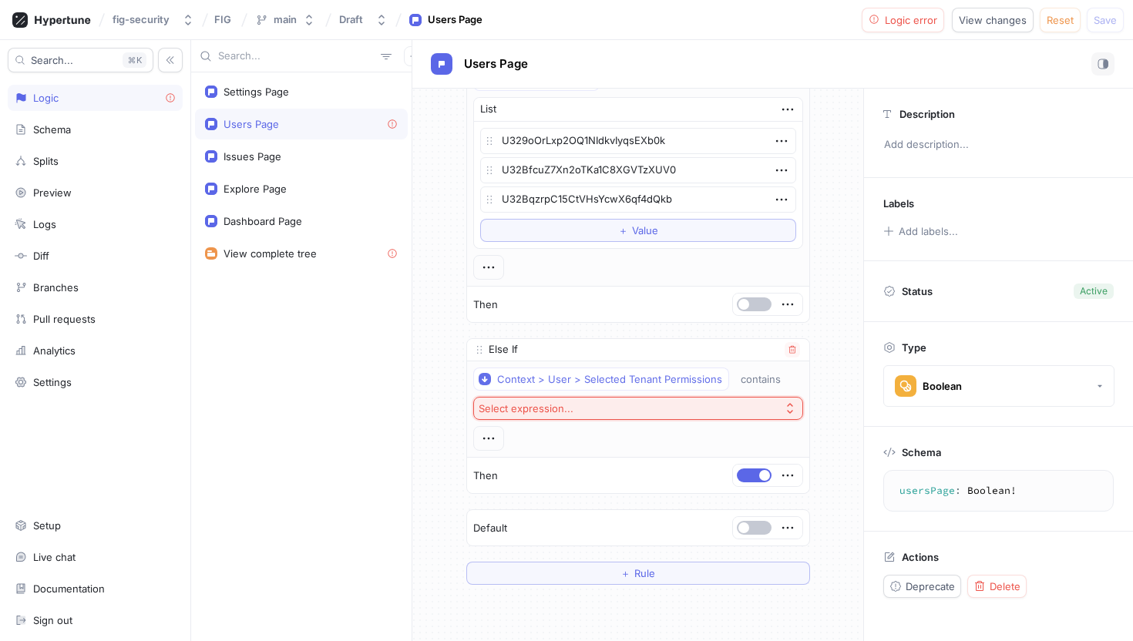
click at [713, 409] on button "Select expression..." at bounding box center [638, 408] width 330 height 23
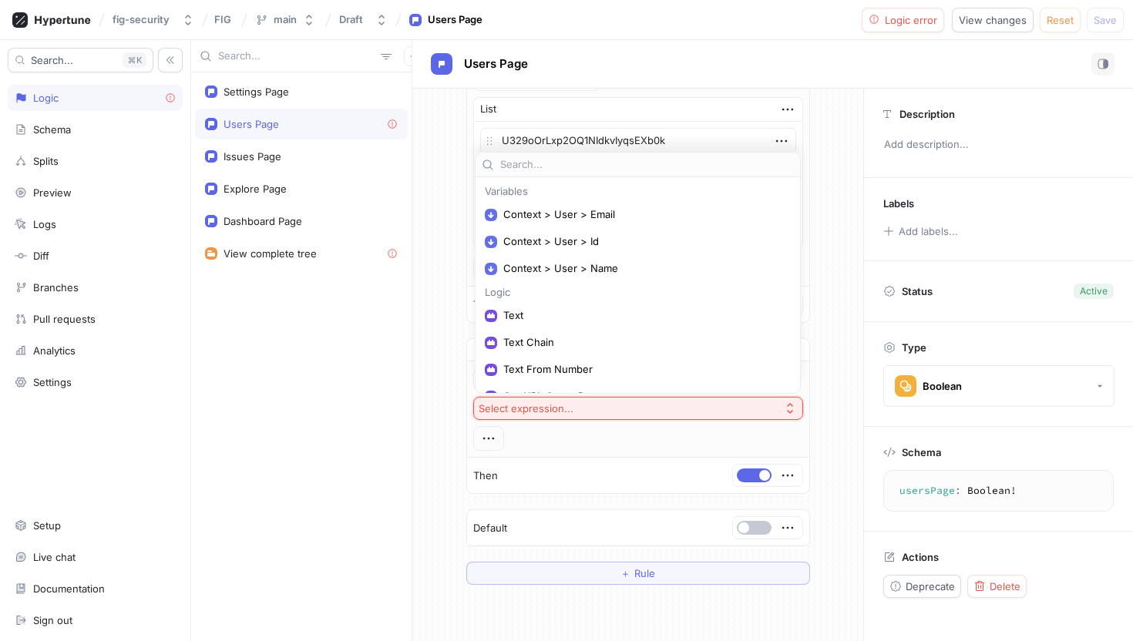
click at [713, 415] on button "Select expression..." at bounding box center [638, 408] width 330 height 23
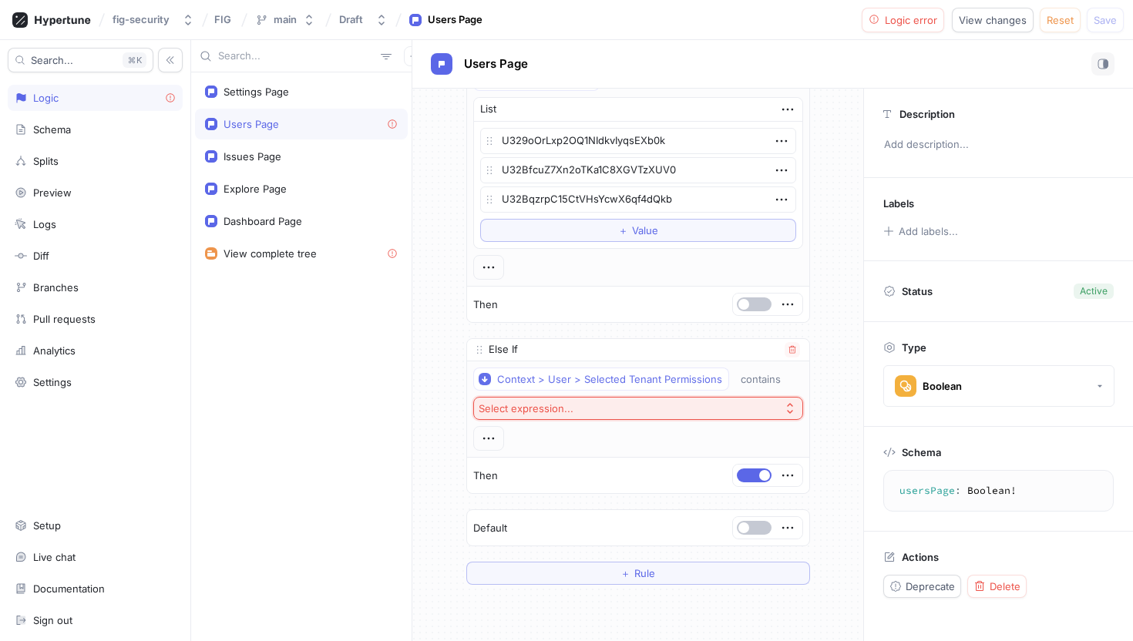
click at [728, 407] on button "Select expression..." at bounding box center [638, 408] width 330 height 23
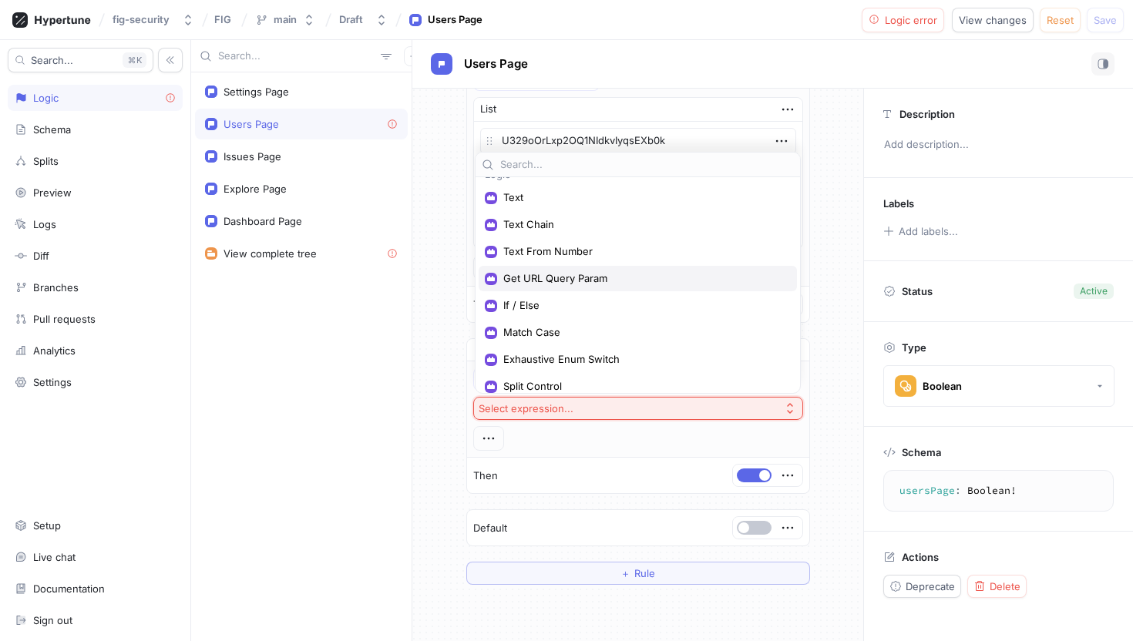
scroll to position [121, 0]
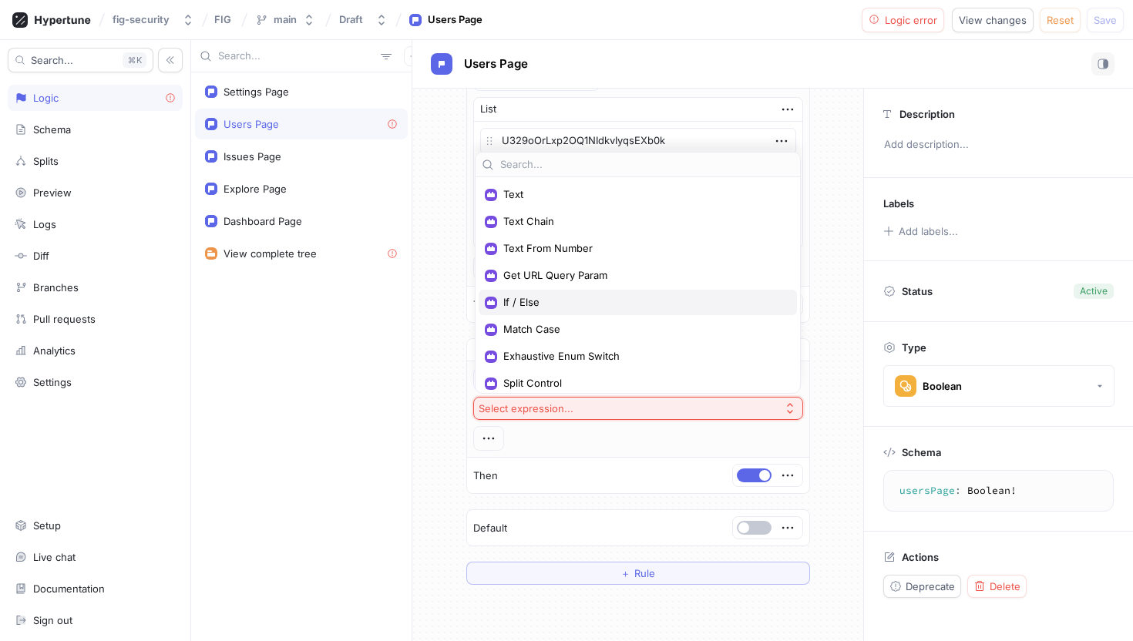
click at [547, 301] on span "If / Else" at bounding box center [643, 302] width 280 height 13
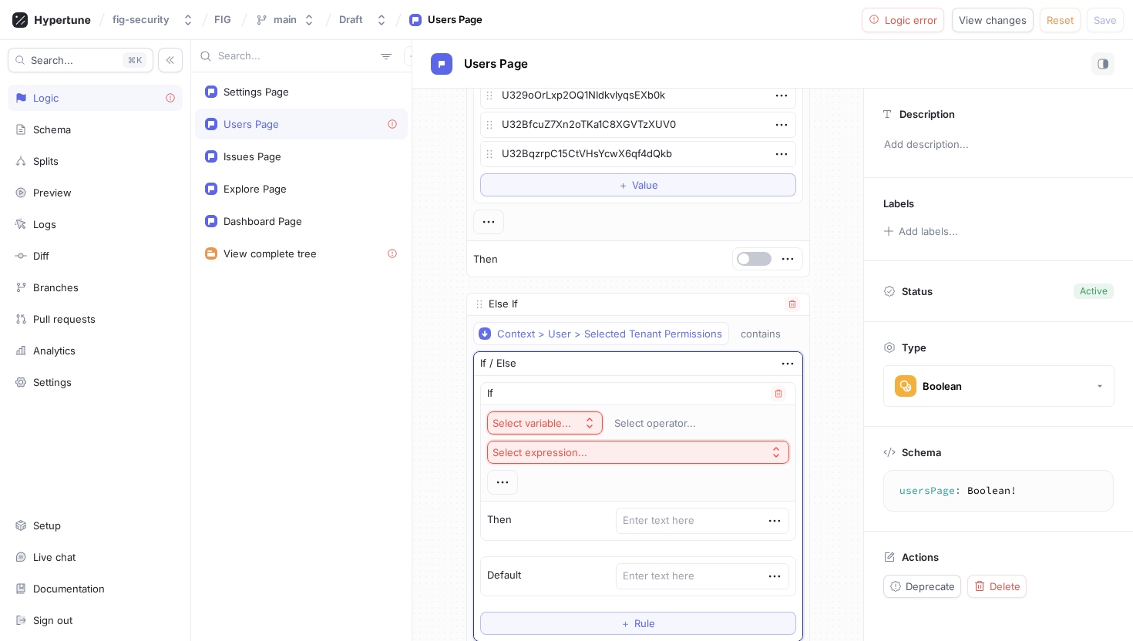
scroll to position [117, 0]
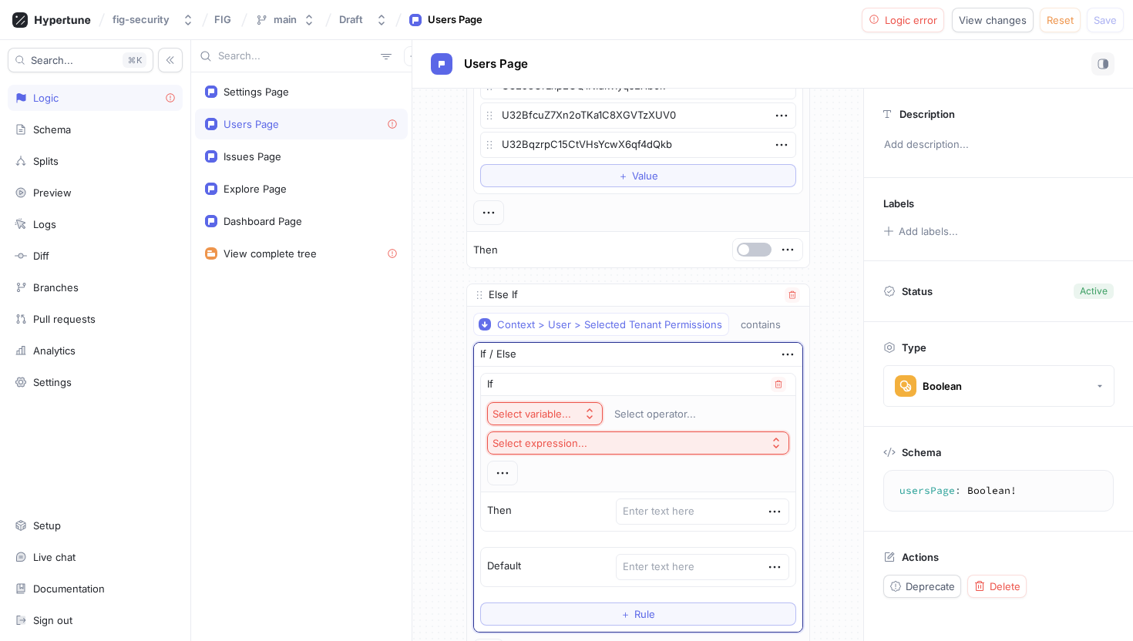
click at [584, 416] on button "Select variable..." at bounding box center [545, 413] width 116 height 23
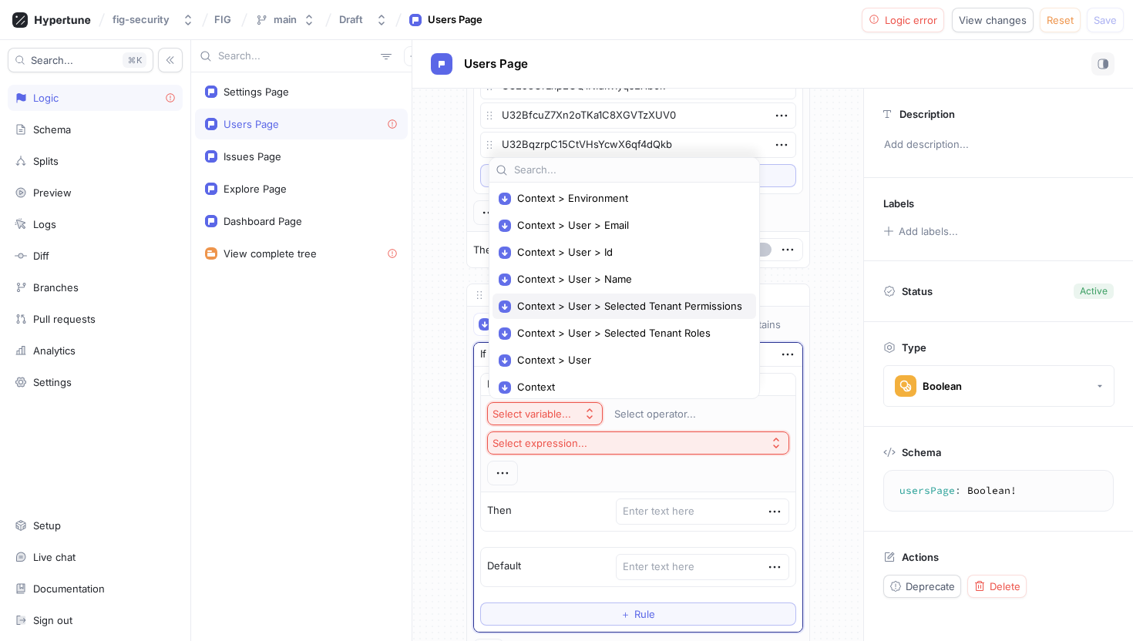
click at [594, 303] on span "Context > User > Selected Tenant Permissions" at bounding box center [629, 306] width 225 height 13
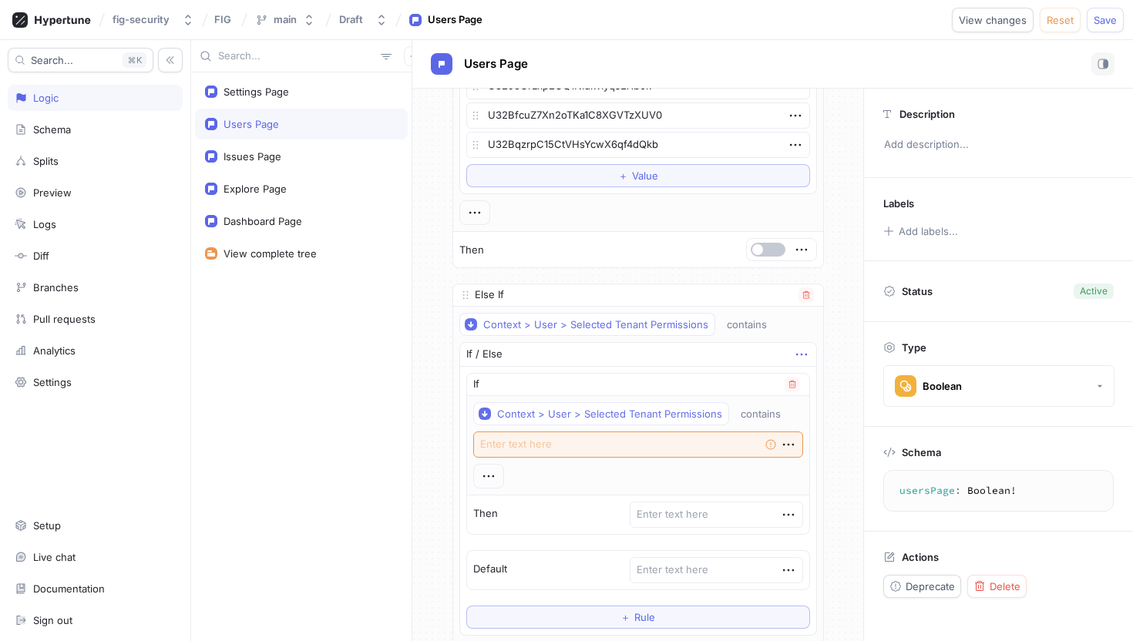
click at [800, 359] on icon "button" at bounding box center [801, 354] width 17 height 17
click at [809, 376] on div "Delete" at bounding box center [860, 383] width 131 height 26
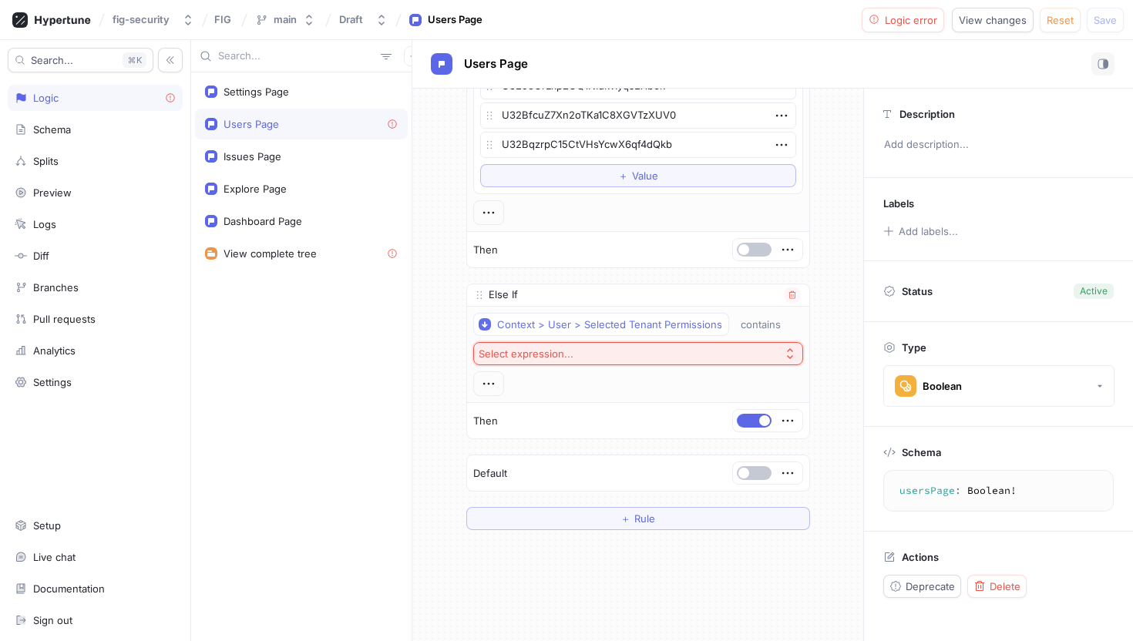
click at [746, 352] on button "Select expression..." at bounding box center [638, 353] width 330 height 23
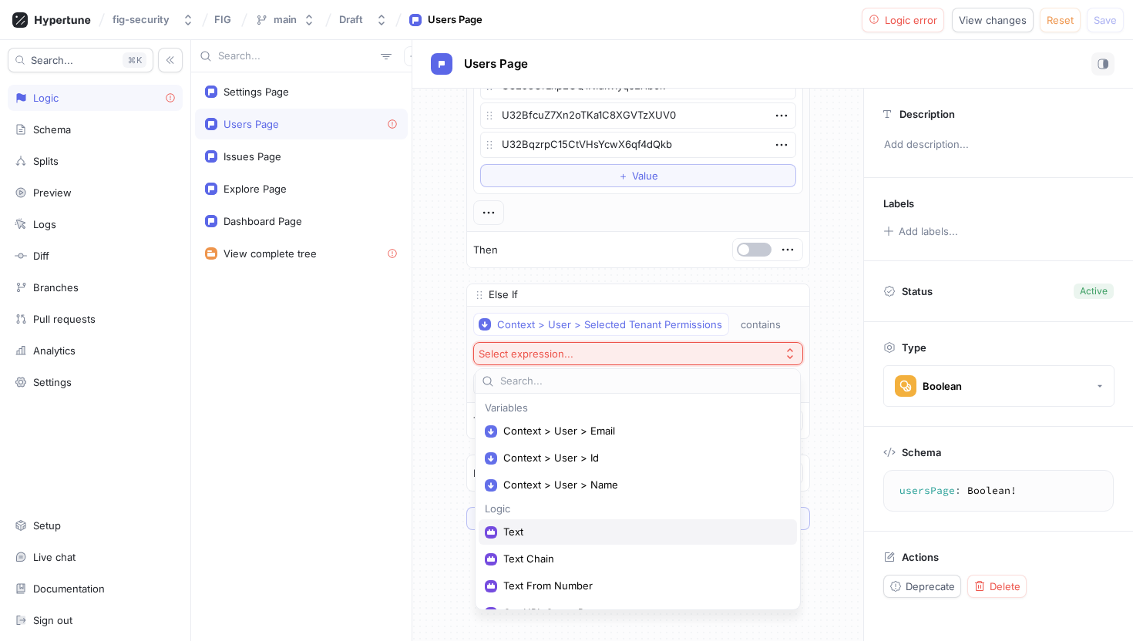
click at [619, 531] on span "Text" at bounding box center [643, 532] width 280 height 13
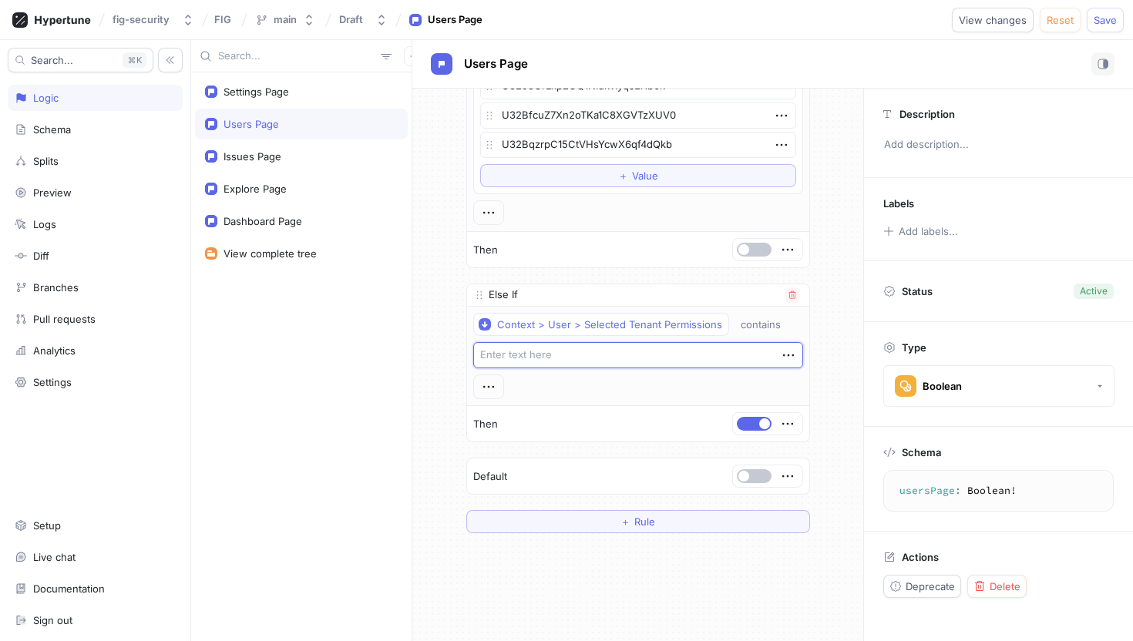
type textarea "x"
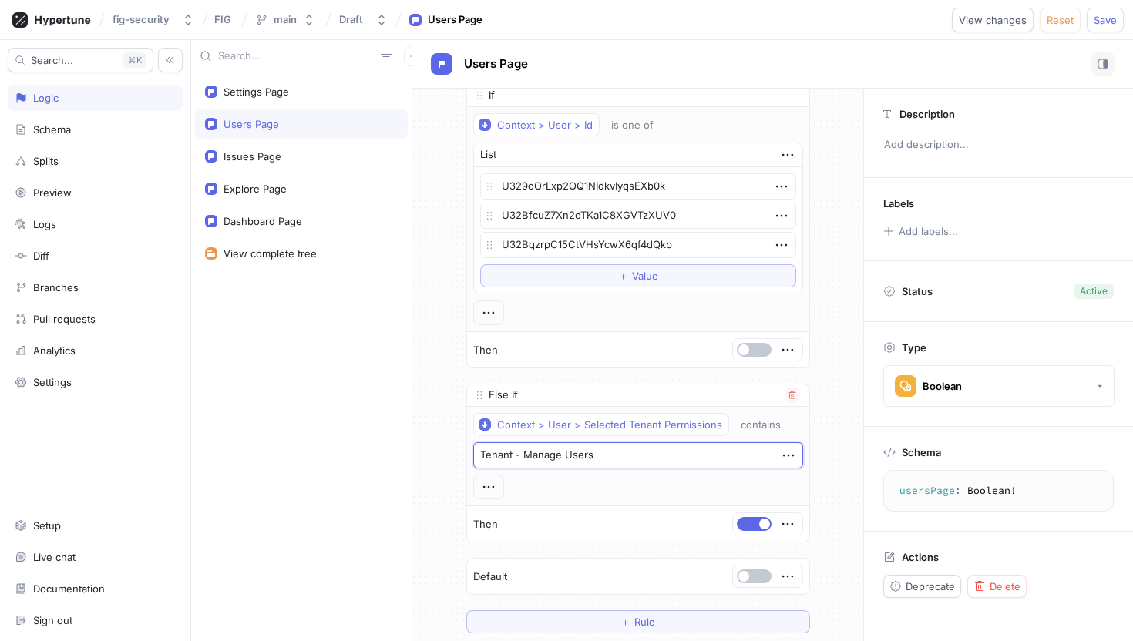
scroll to position [16, 0]
type textarea "Tenant - Manage Users"
click at [490, 493] on icon "button" at bounding box center [488, 488] width 17 height 17
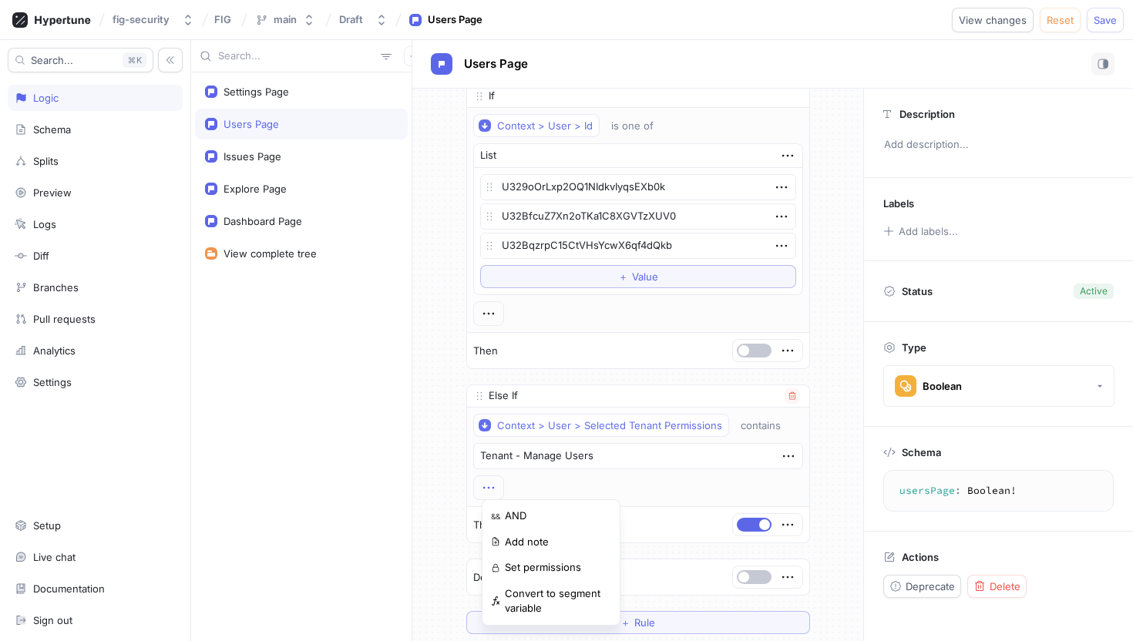
click at [588, 499] on div "Context > User > Selected Tenant Permissions contains Tenant - Manage Users" at bounding box center [638, 457] width 330 height 86
click at [490, 490] on icon "button" at bounding box center [488, 488] width 17 height 17
click at [503, 512] on div "&& AND" at bounding box center [551, 516] width 131 height 26
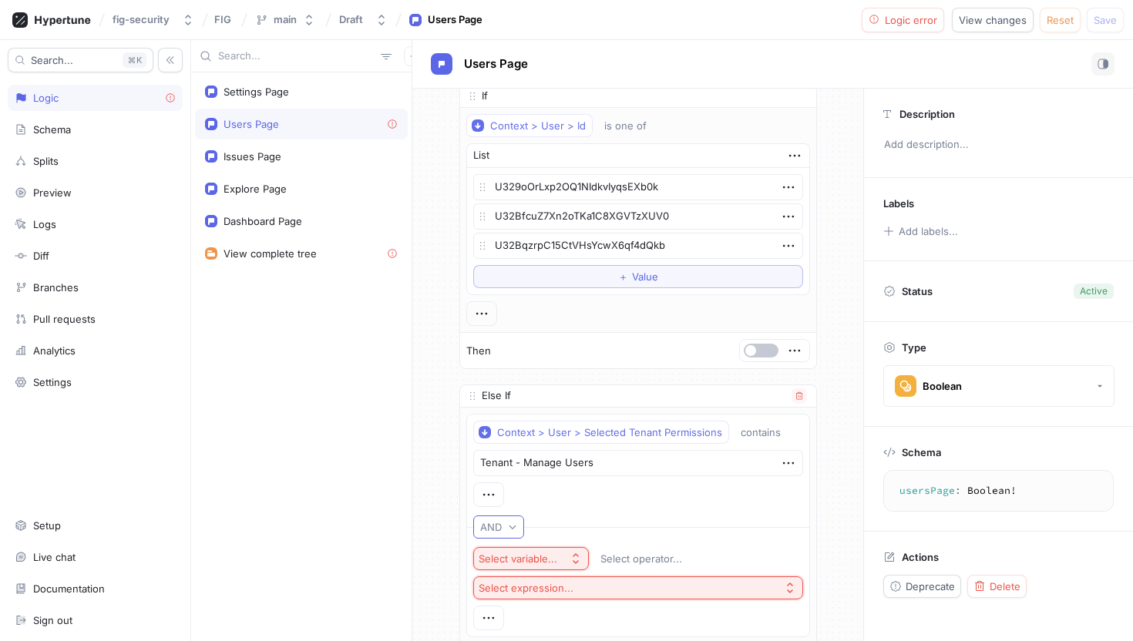
click at [503, 521] on div "AND" at bounding box center [494, 527] width 28 height 13
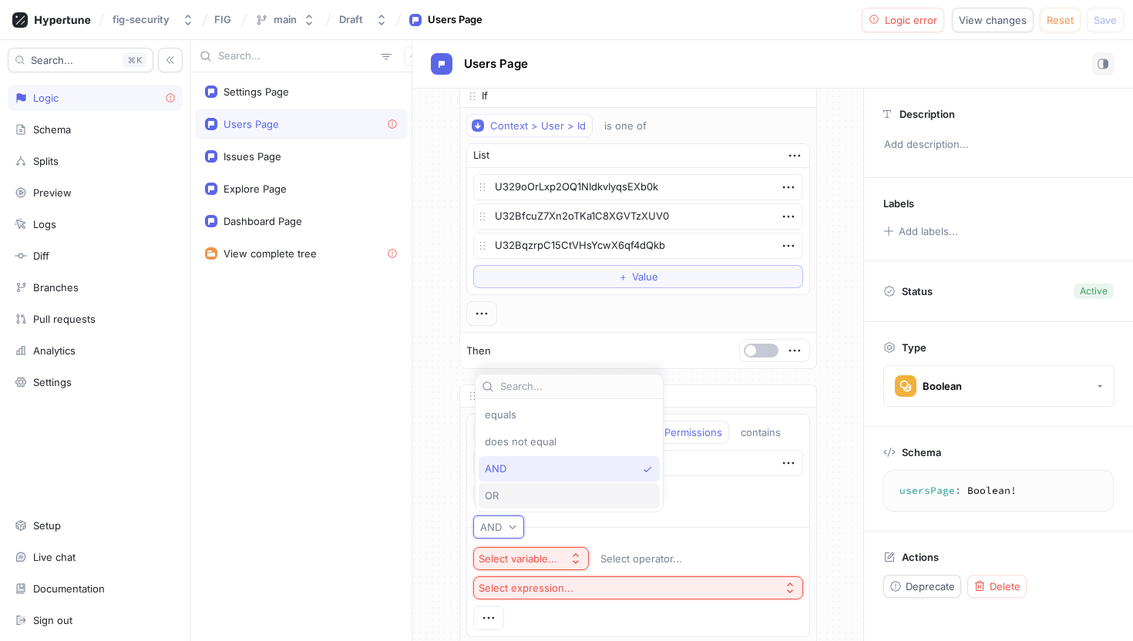
click at [512, 486] on div "OR" at bounding box center [569, 495] width 181 height 25
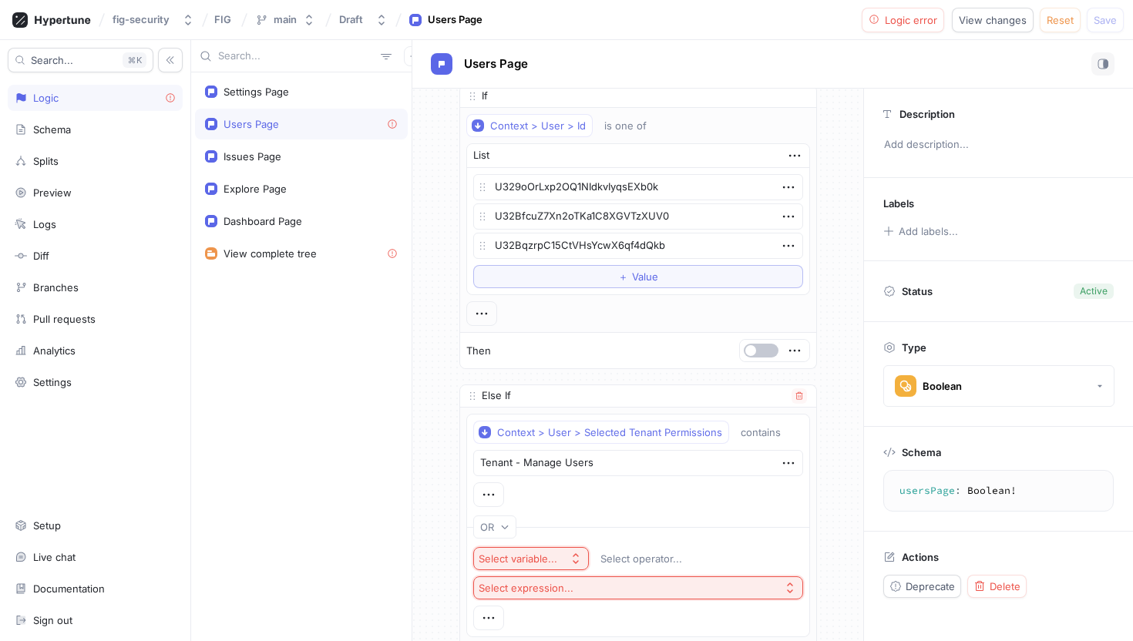
click at [513, 545] on div "Select variable... Select operator... Select expression..." at bounding box center [638, 589] width 342 height 96
click at [514, 551] on button "Select variable..." at bounding box center [531, 558] width 116 height 23
click at [783, 517] on div "OR" at bounding box center [638, 527] width 344 height 35
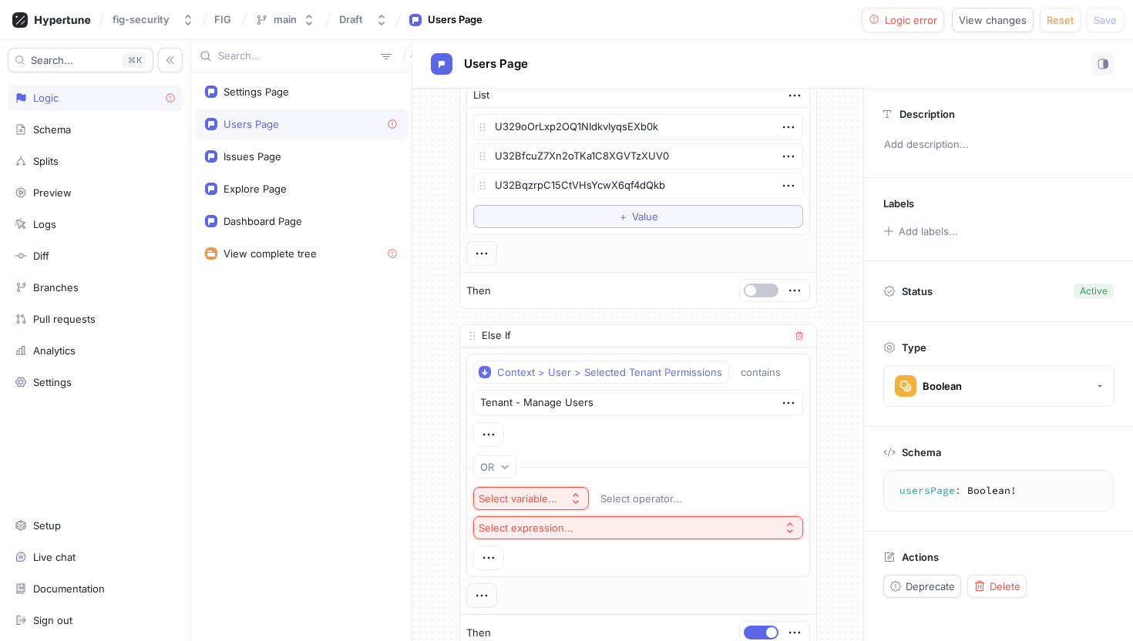
scroll to position [82, 0]
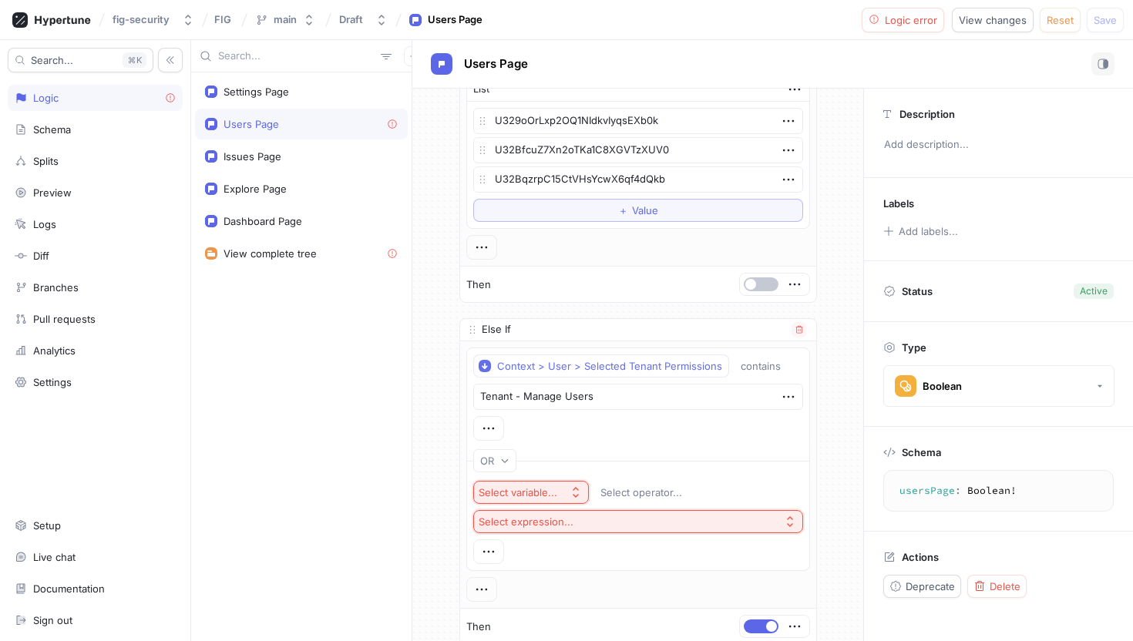
click at [581, 492] on icon "button" at bounding box center [576, 493] width 12 height 12
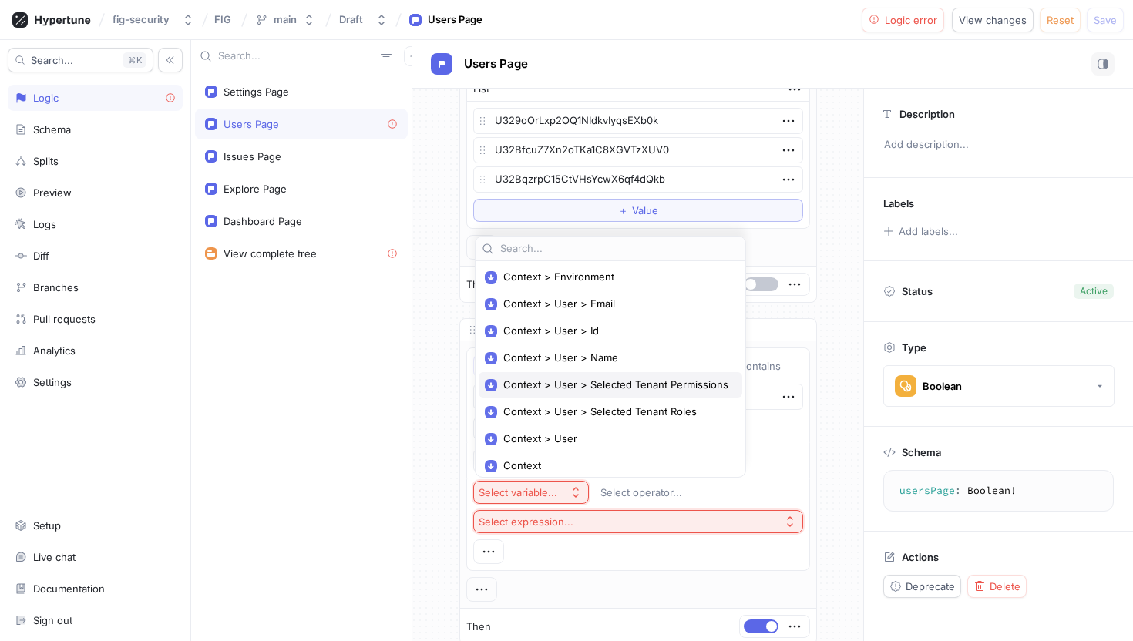
click at [595, 386] on span "Context > User > Selected Tenant Permissions" at bounding box center [615, 385] width 225 height 13
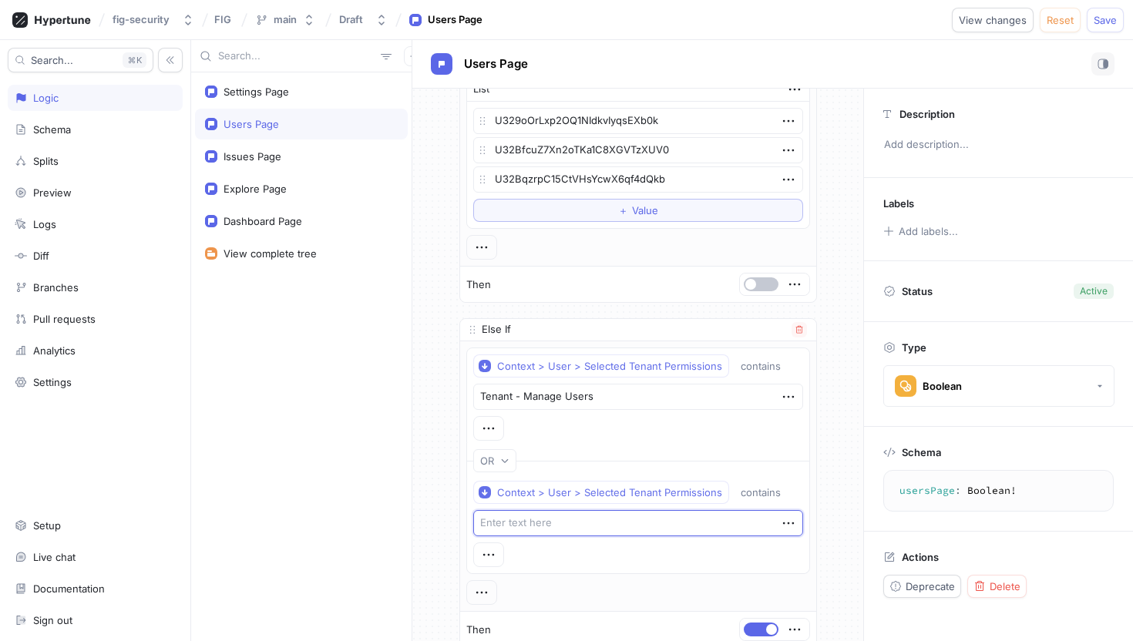
click at [570, 523] on textarea at bounding box center [638, 523] width 330 height 26
paste textarea "Impersonate"
type textarea "x"
type textarea "Impersonate"
click at [1097, 16] on span "Save" at bounding box center [1105, 19] width 23 height 9
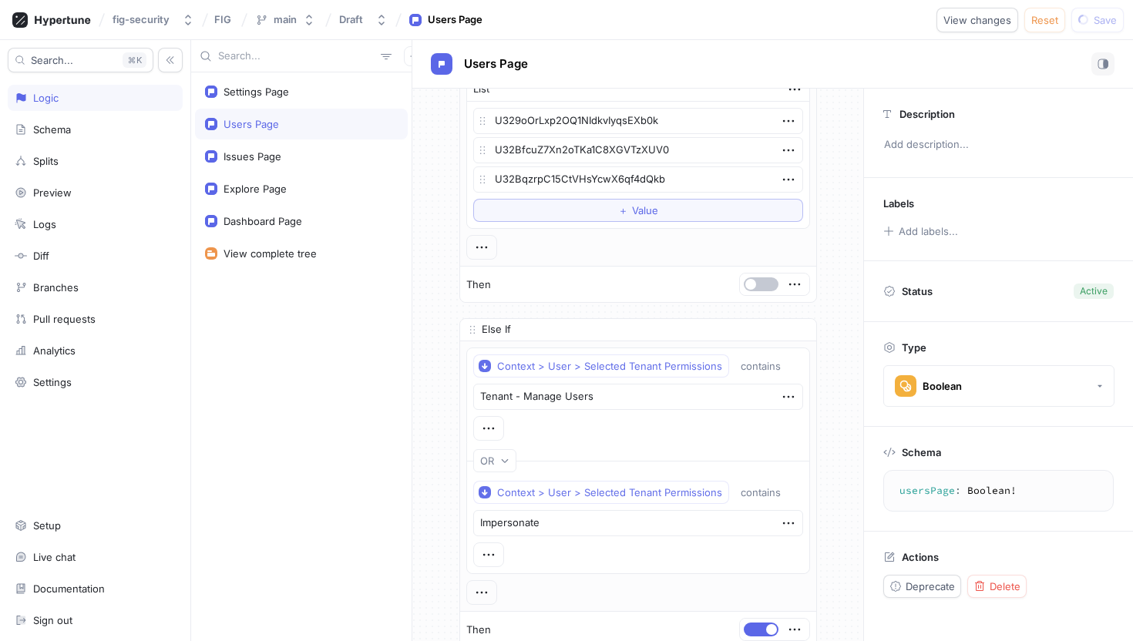
type textarea "x"
